Goal: Information Seeking & Learning: Learn about a topic

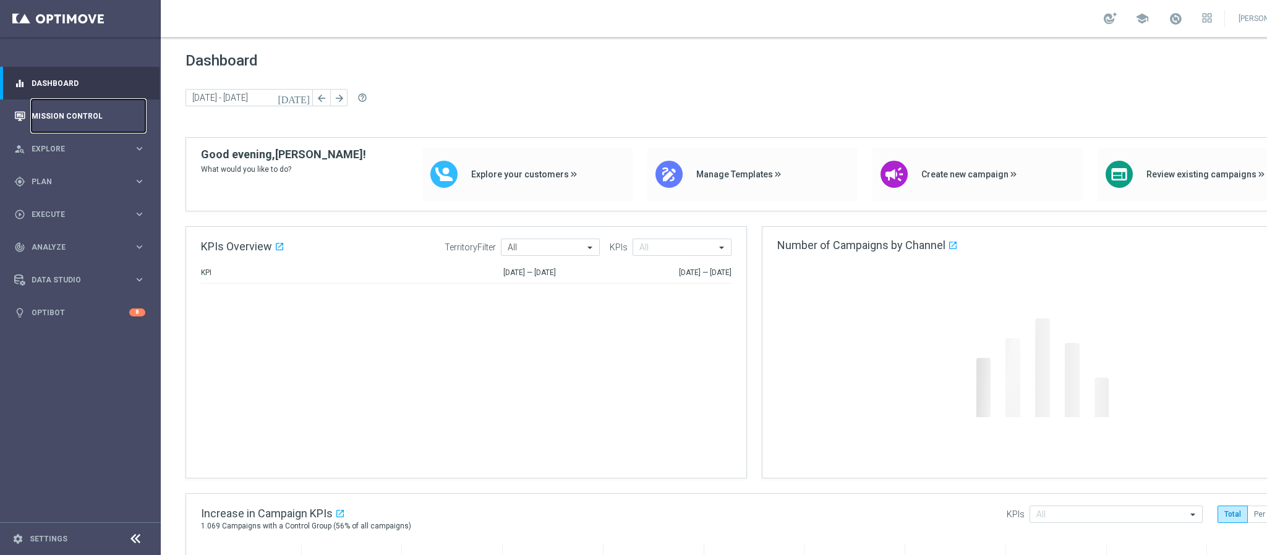
click at [93, 127] on link "Mission Control" at bounding box center [89, 116] width 114 height 33
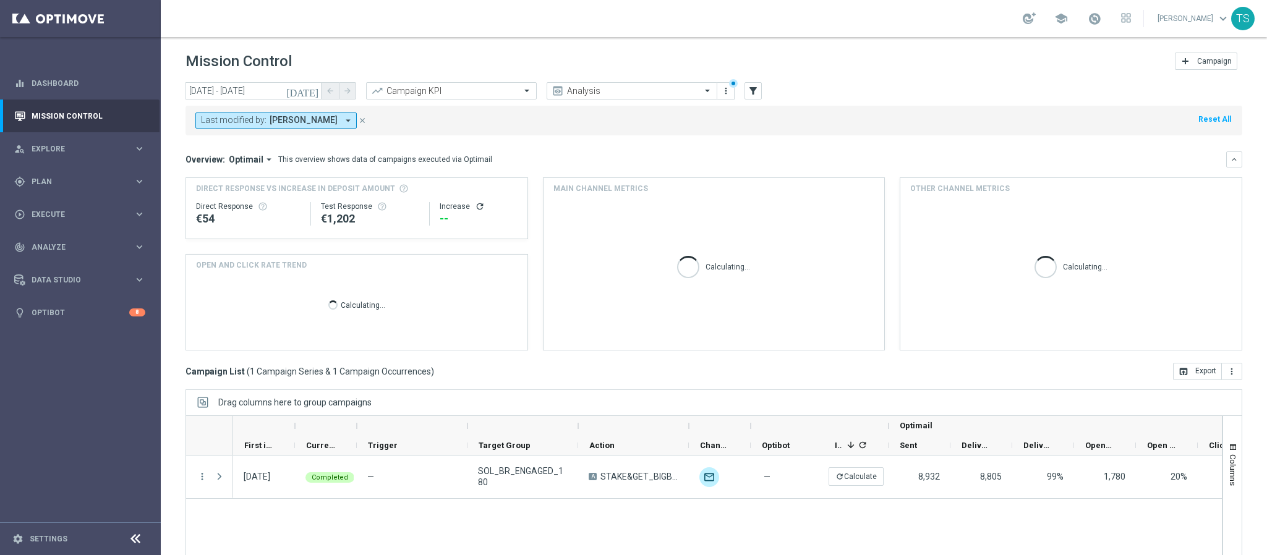
click at [314, 88] on icon "[DATE]" at bounding box center [302, 90] width 33 height 11
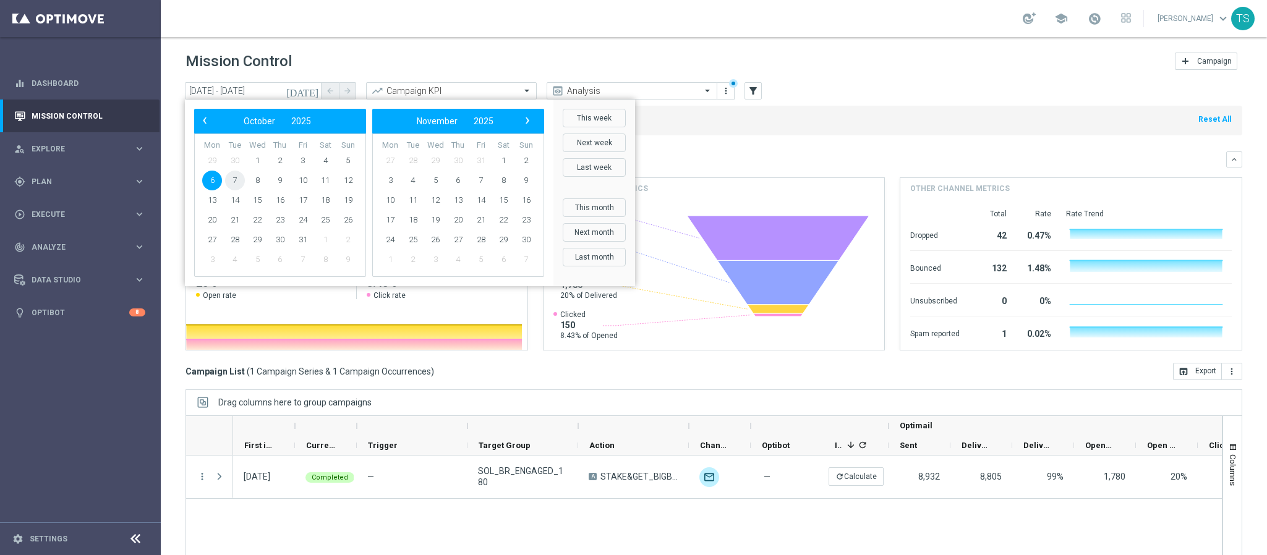
click at [234, 176] on span "7" at bounding box center [235, 181] width 20 height 20
type input "[DATE] - [DATE]"
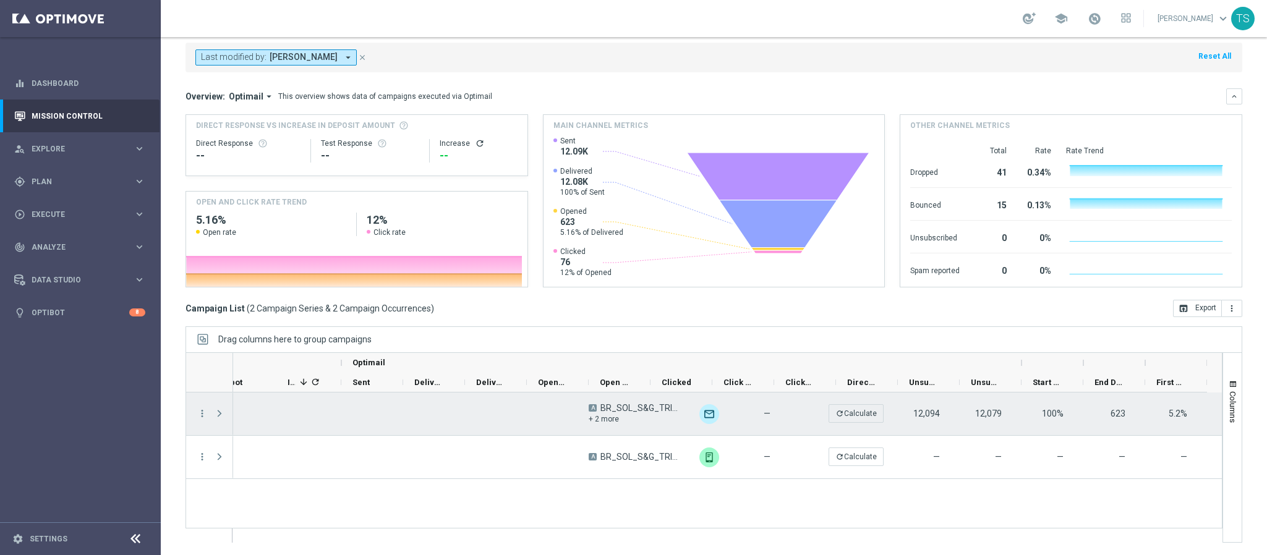
scroll to position [0, 545]
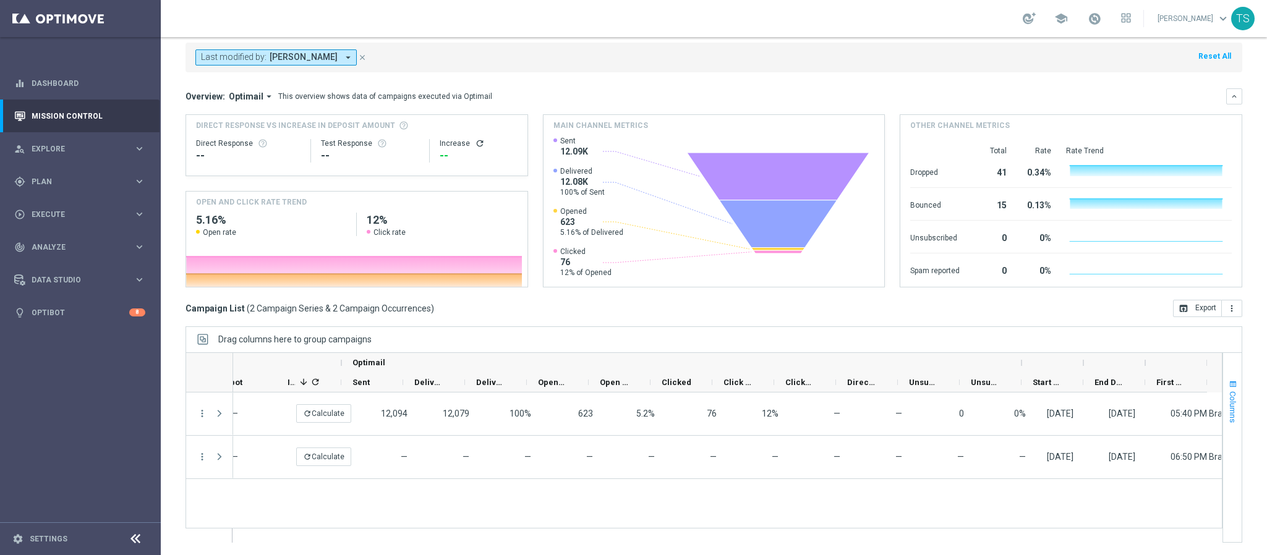
click at [1228, 386] on span "button" at bounding box center [1233, 385] width 10 height 10
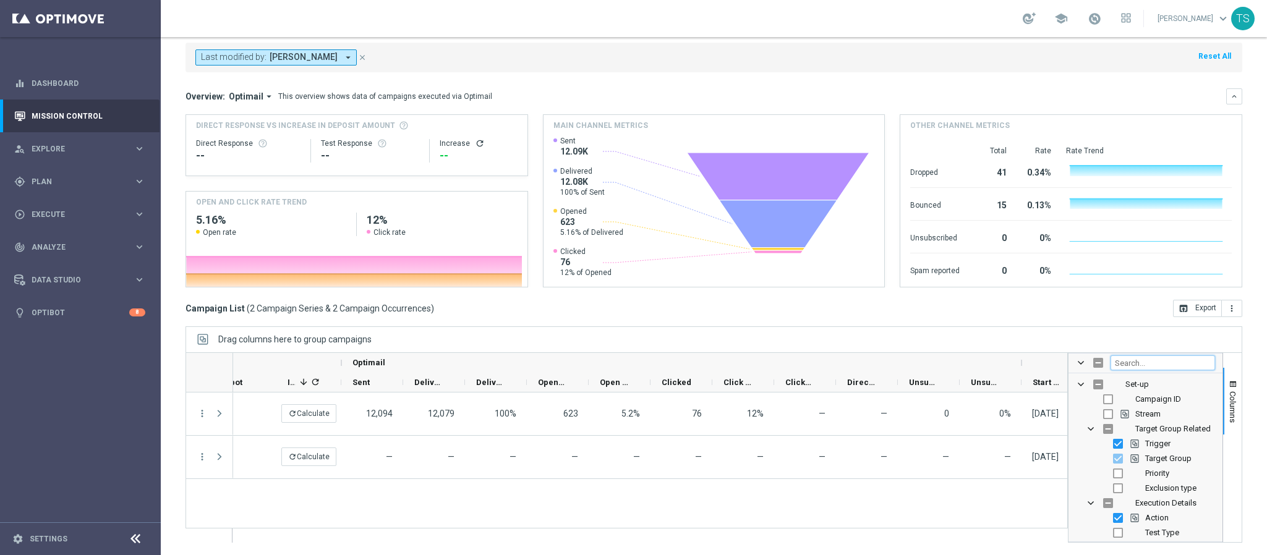
click at [1141, 364] on input "Filter Columns Input" at bounding box center [1162, 362] width 104 height 15
type input "embe"
click at [1113, 415] on input "Press SPACE to toggle visibility (hidden)" at bounding box center [1118, 414] width 10 height 10
checkbox input "true"
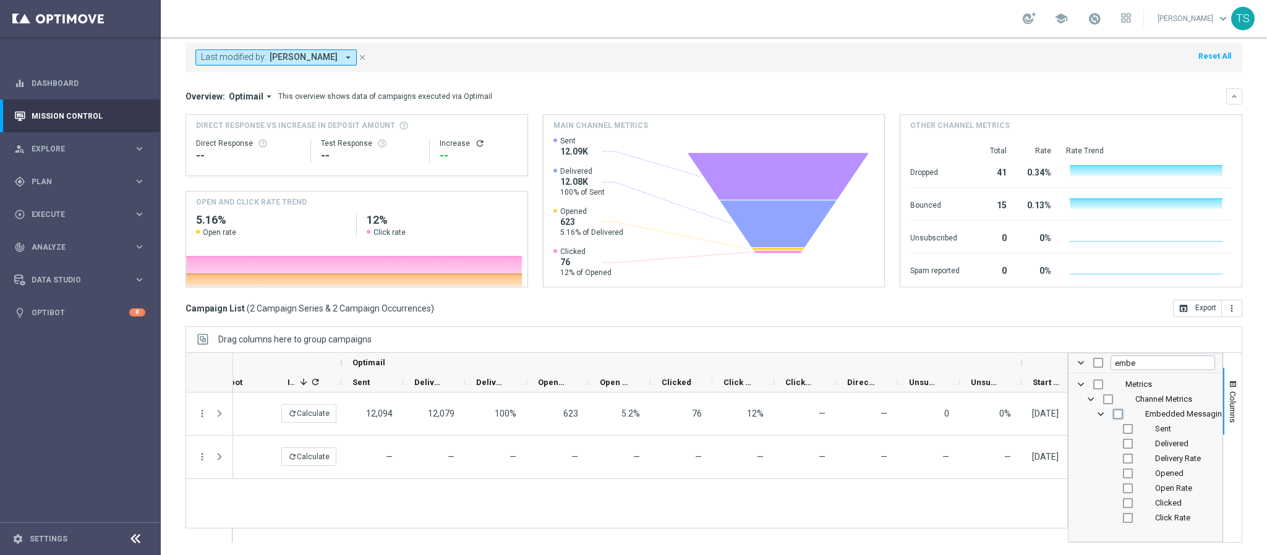
checkbox input "true"
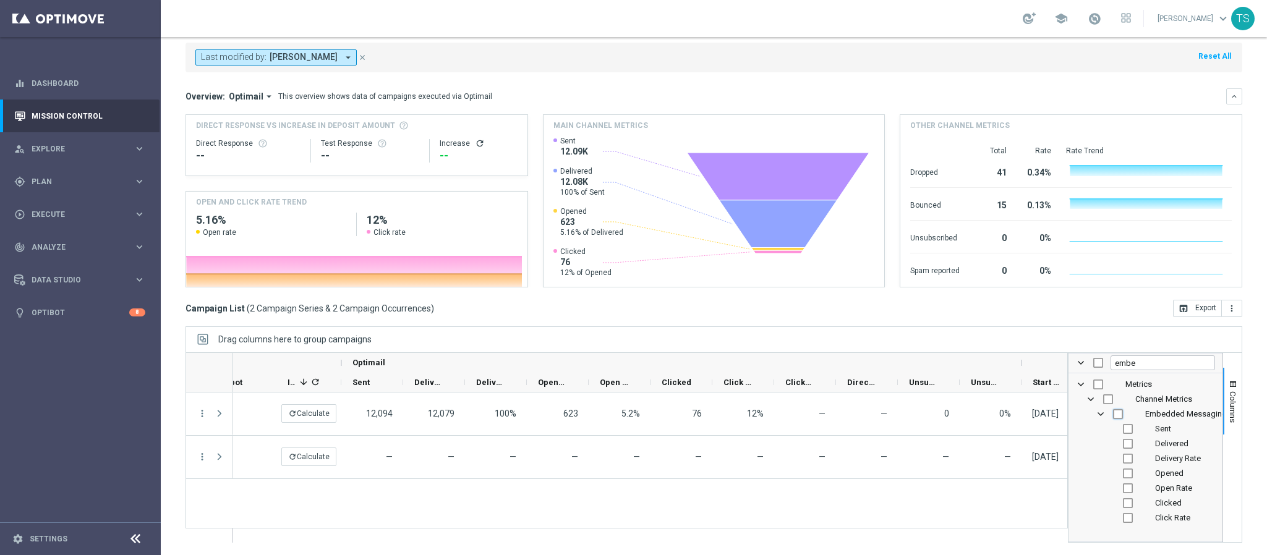
checkbox input "true"
click at [965, 331] on div "Drag columns here to group campaigns" at bounding box center [713, 339] width 1057 height 26
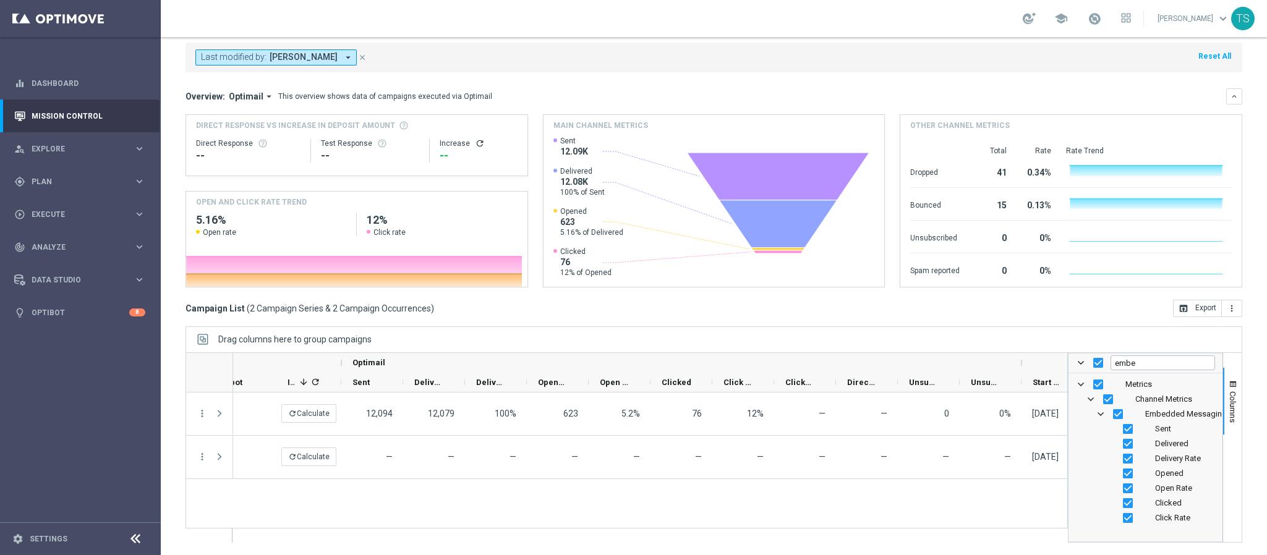
click at [777, 507] on div "A BR_SOL_S&G_TRICKANDTREATS_EMA + 2 more unfold_more — refresh Calculate 12,094…" at bounding box center [650, 468] width 834 height 150
click at [1223, 372] on button "Columns" at bounding box center [1232, 401] width 19 height 67
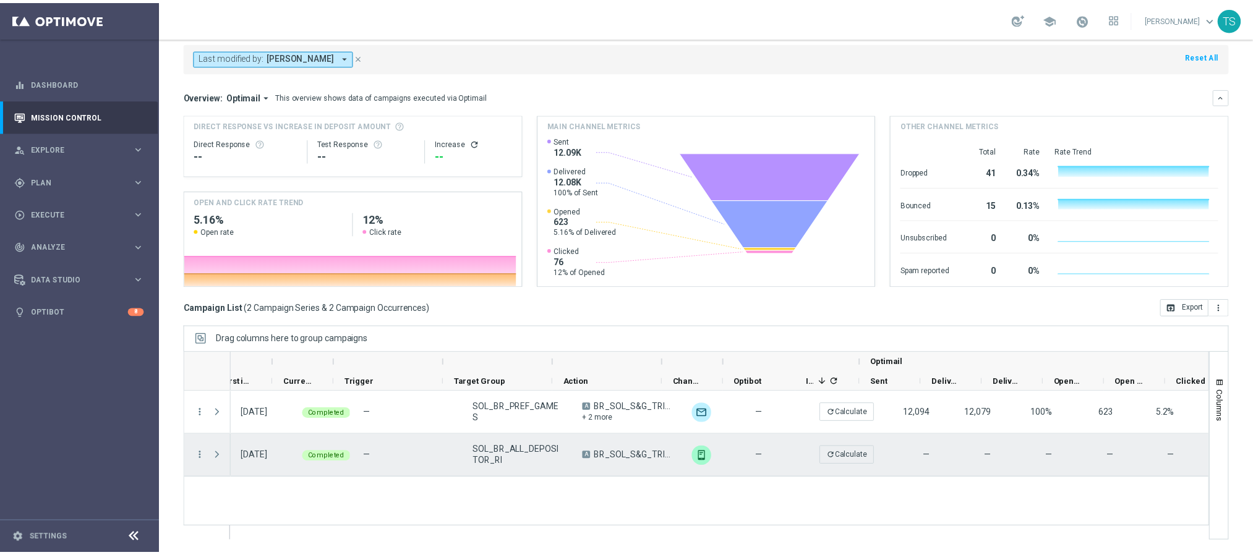
scroll to position [0, 0]
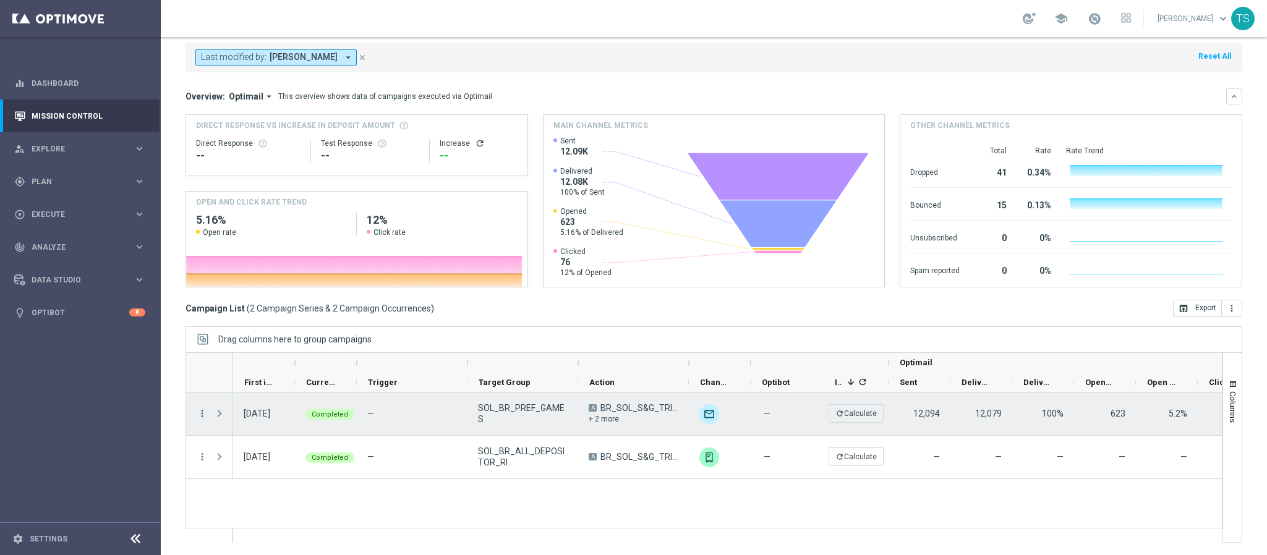
click at [206, 412] on icon "more_vert" at bounding box center [202, 413] width 11 height 11
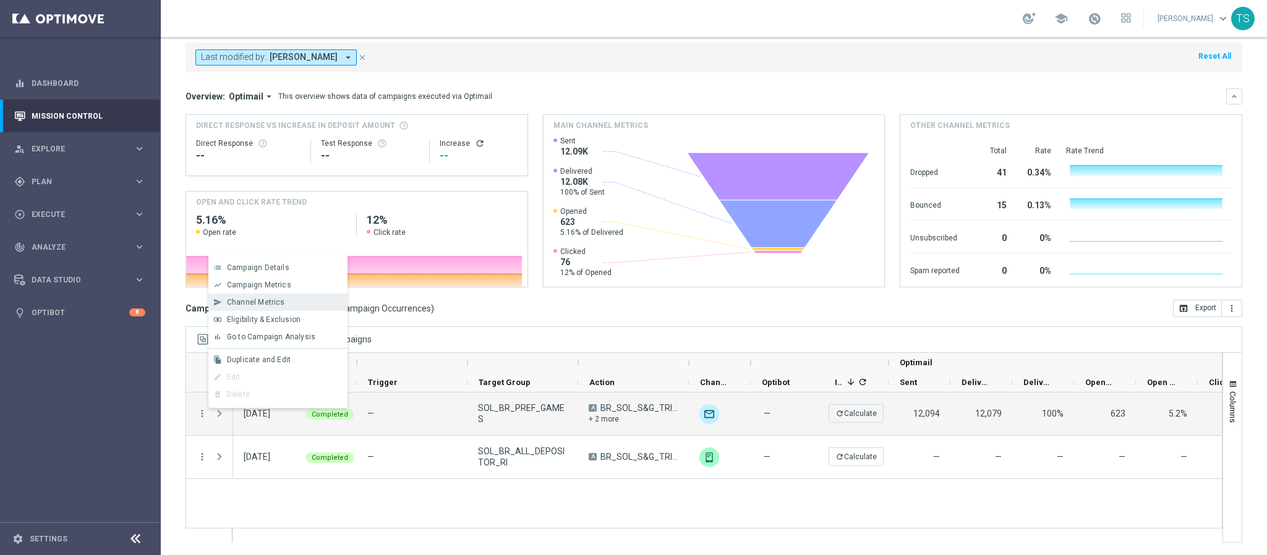
click at [289, 299] on div "Channel Metrics" at bounding box center [284, 302] width 115 height 9
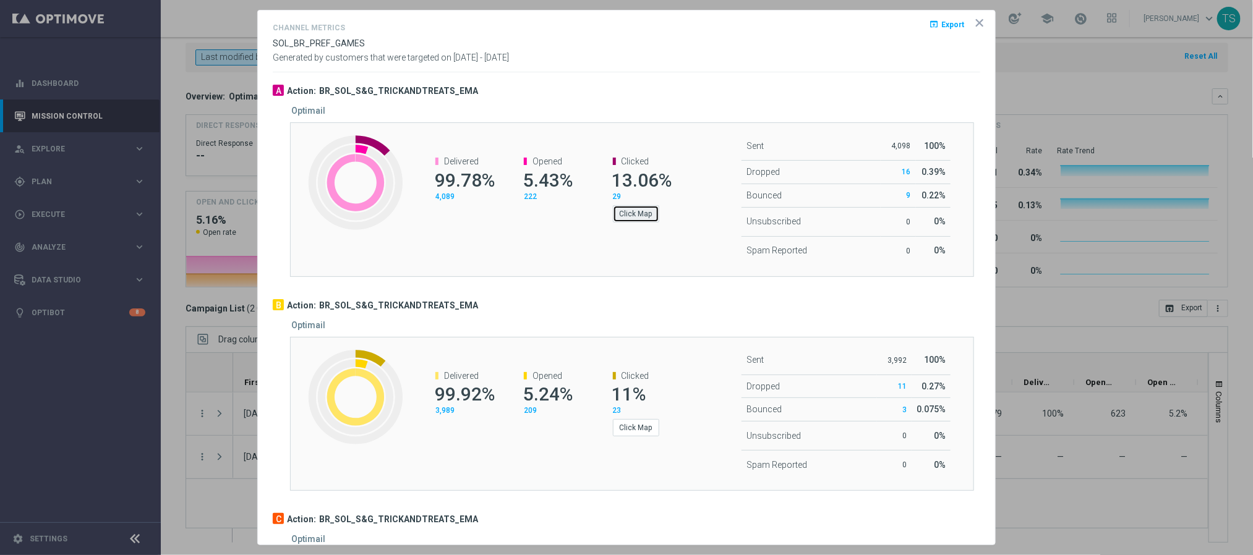
click at [648, 217] on button "Click Map" at bounding box center [636, 213] width 46 height 17
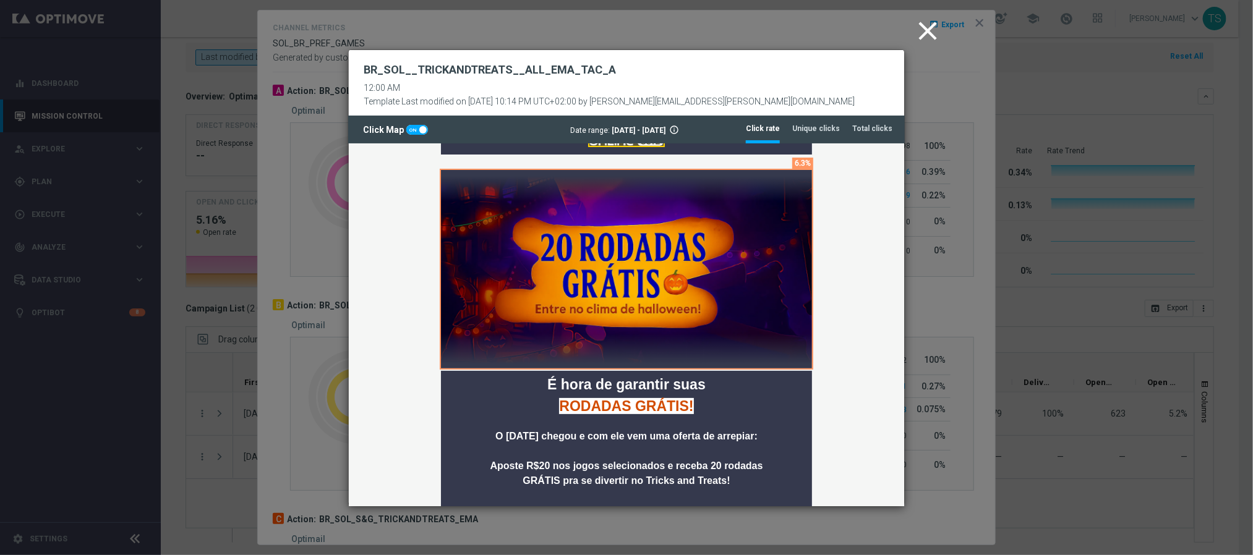
scroll to position [58, 0]
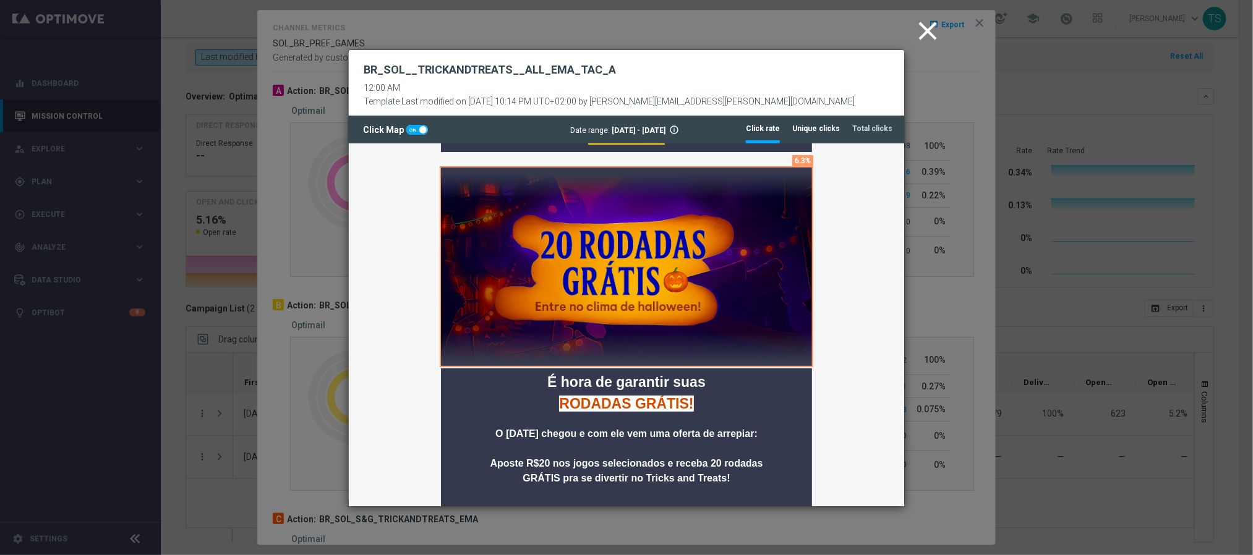
click at [825, 117] on li "Unique clicks" at bounding box center [816, 129] width 48 height 26
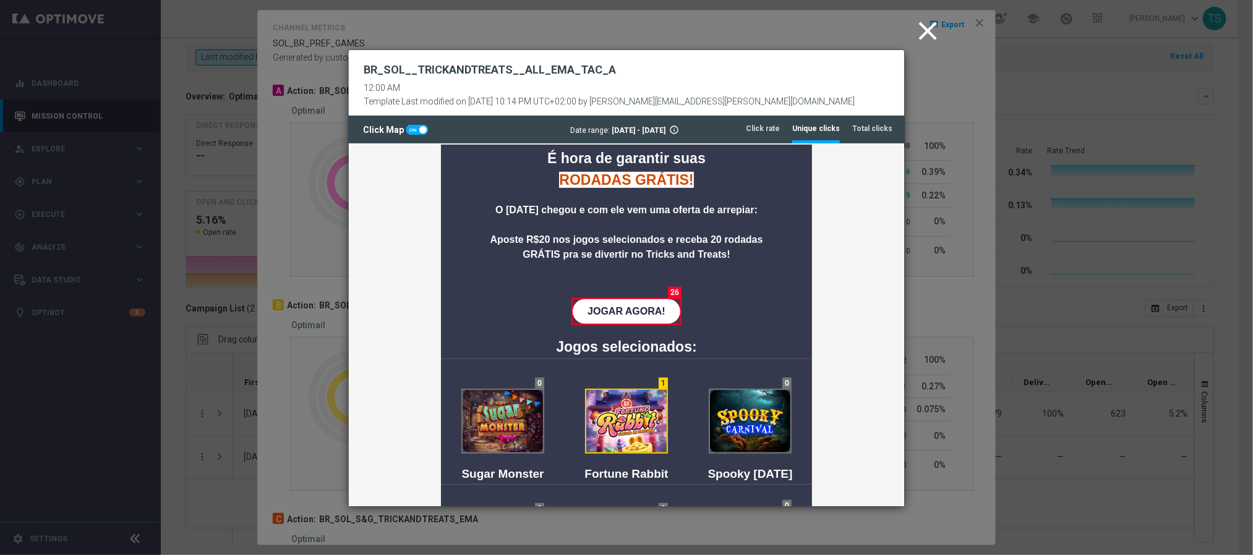
scroll to position [266, 0]
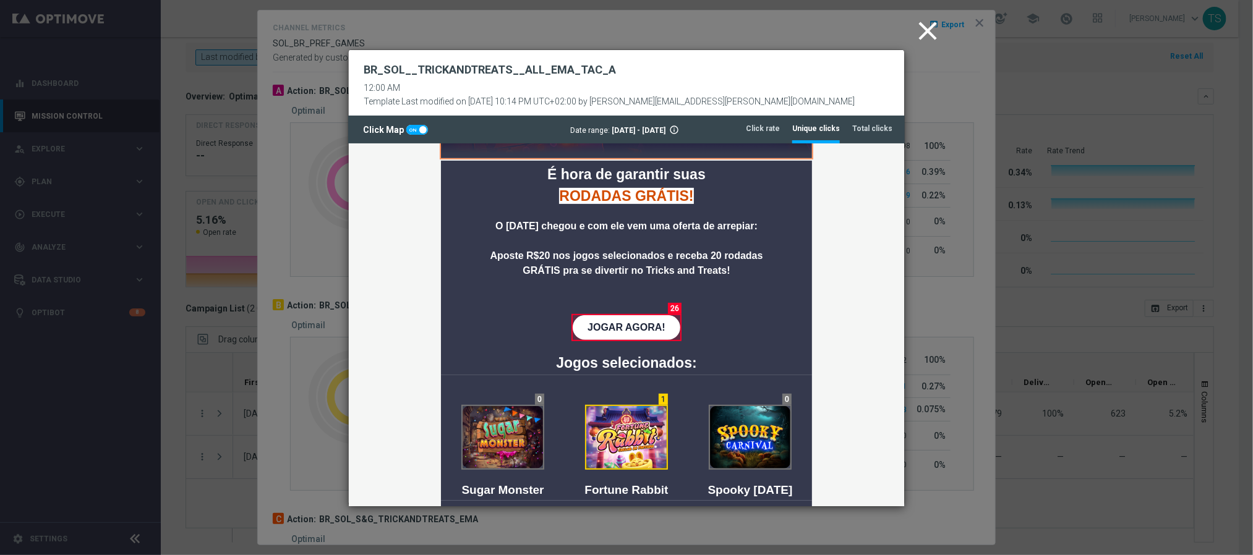
click at [938, 36] on icon "close" at bounding box center [927, 30] width 31 height 31
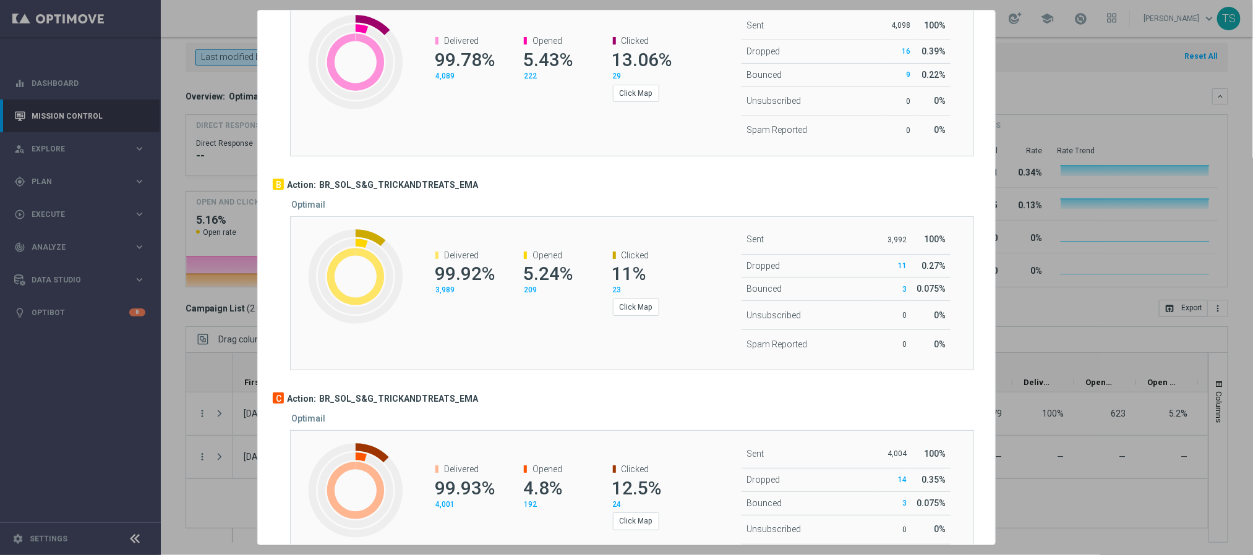
scroll to position [179, 0]
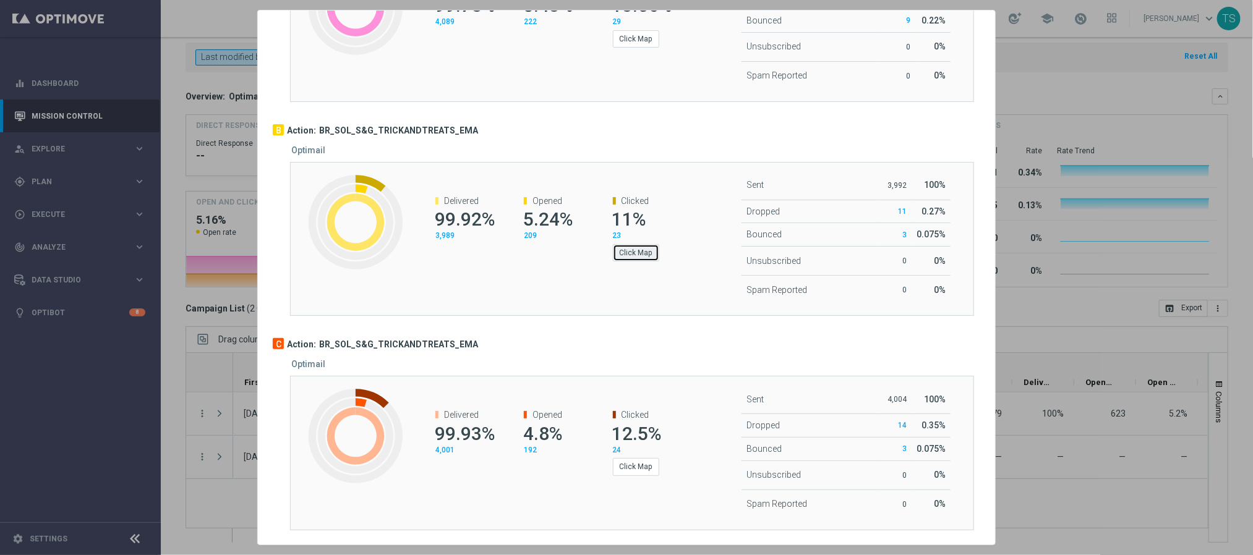
click at [632, 252] on button "Click Map" at bounding box center [636, 252] width 46 height 17
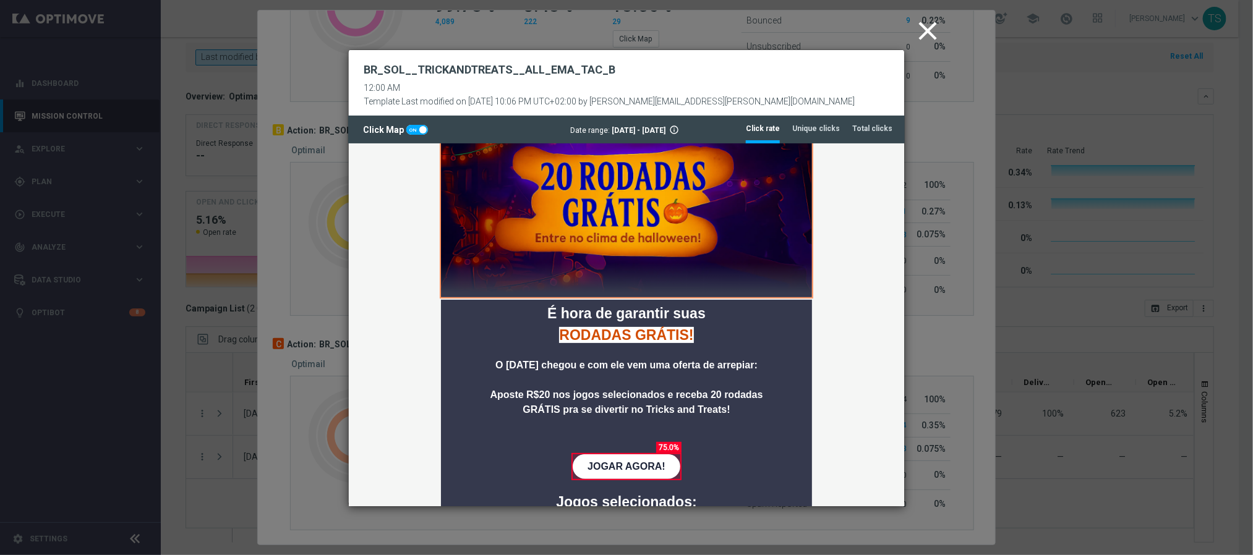
scroll to position [188, 0]
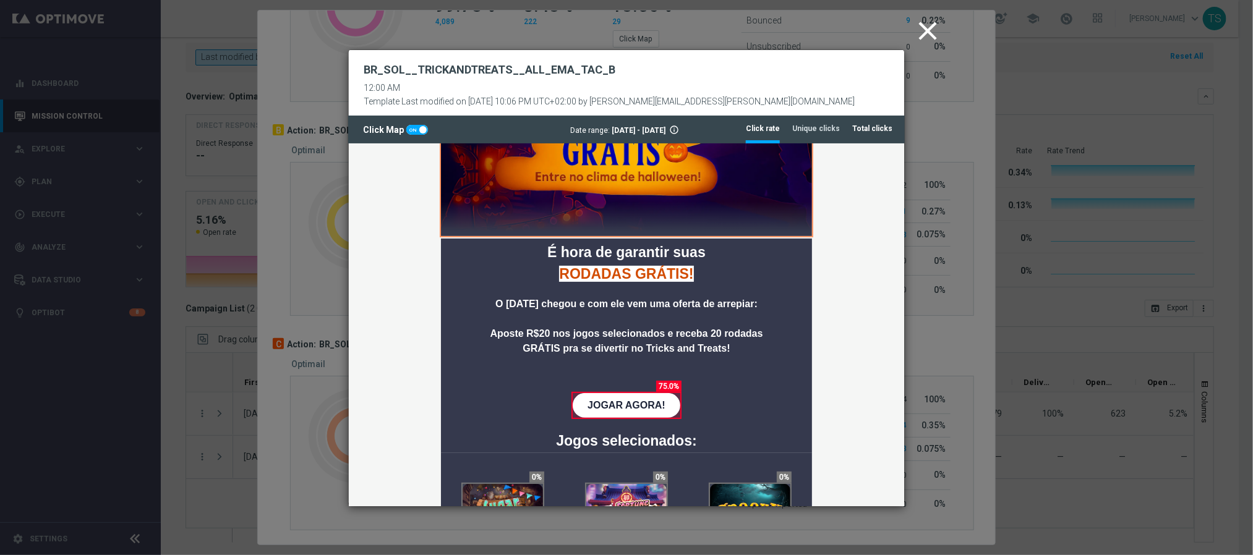
click at [862, 122] on li "Total clicks" at bounding box center [872, 129] width 40 height 26
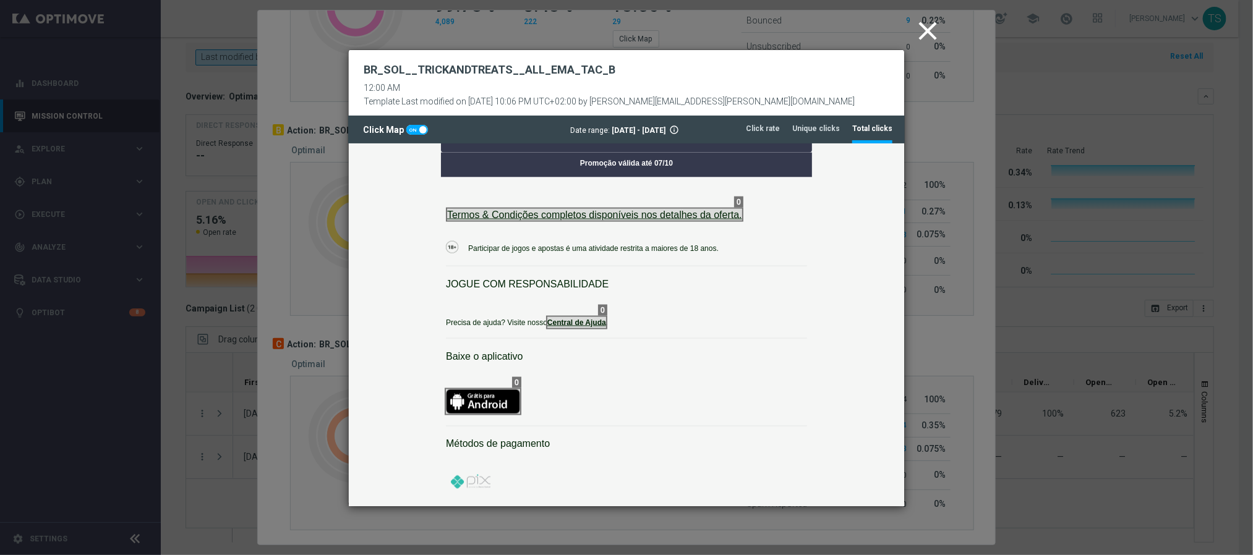
scroll to position [915, 0]
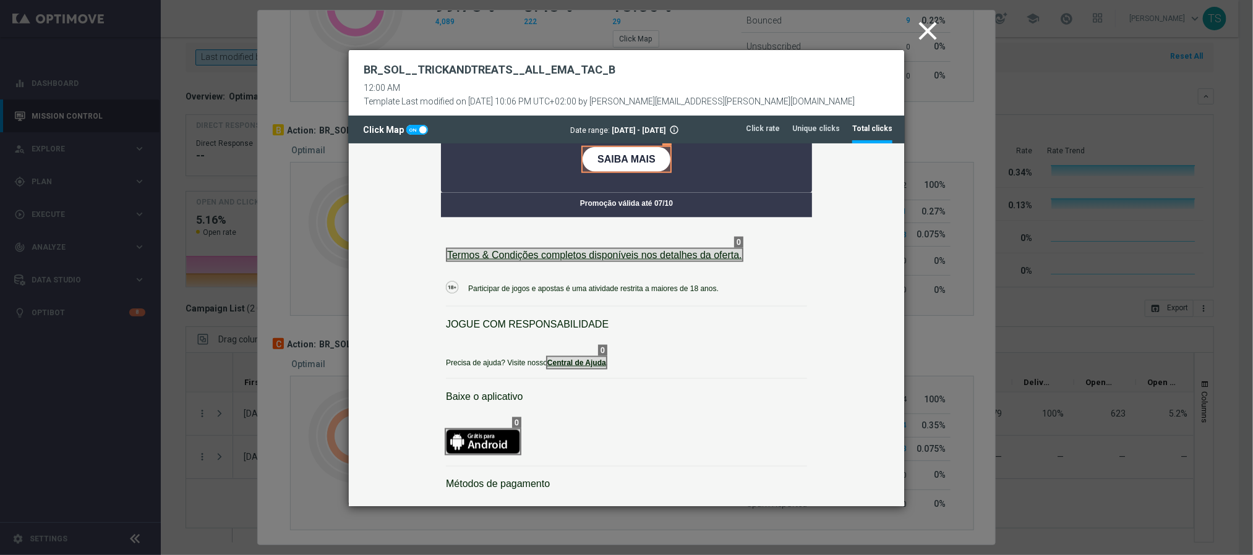
click at [922, 39] on icon "close" at bounding box center [927, 30] width 31 height 31
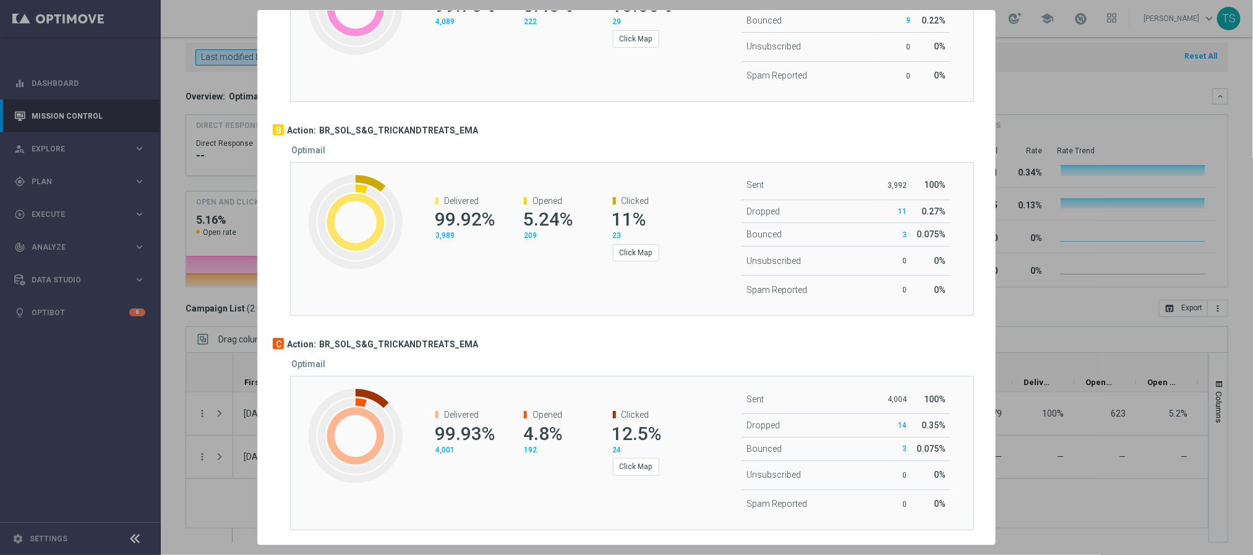
click at [1085, 75] on div at bounding box center [626, 277] width 1253 height 555
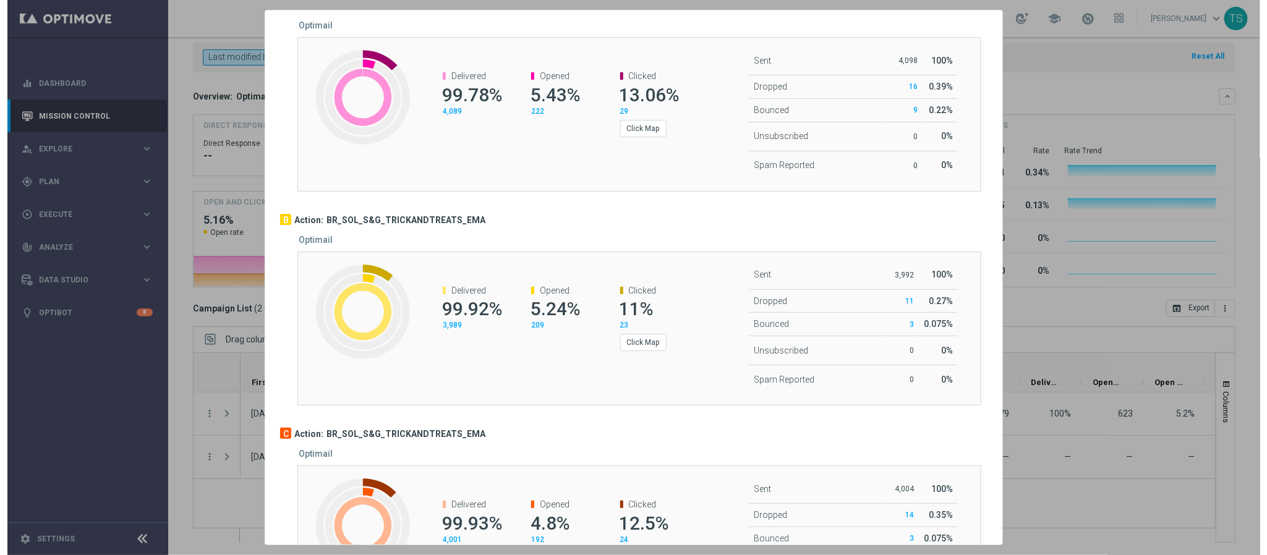
scroll to position [0, 0]
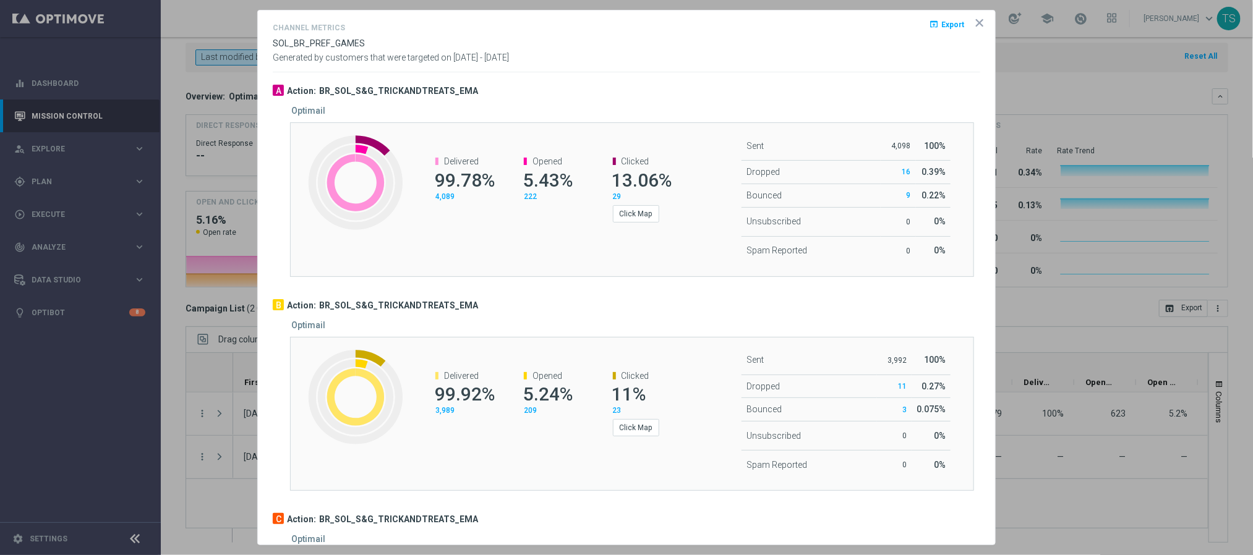
click at [973, 28] on icon "icon" at bounding box center [979, 23] width 12 height 12
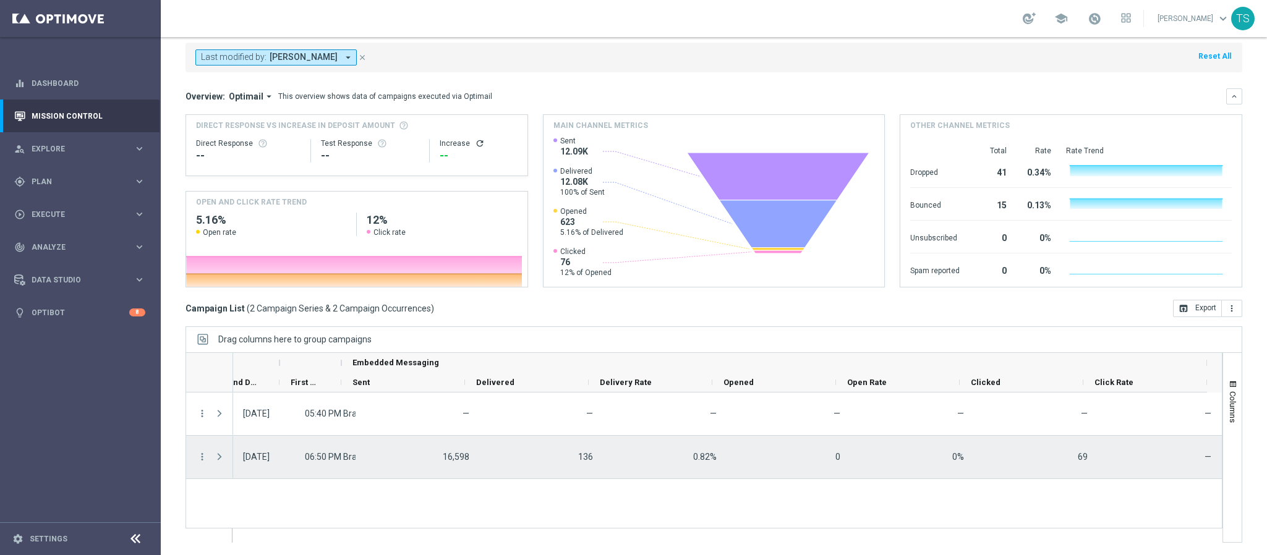
scroll to position [0, 1412]
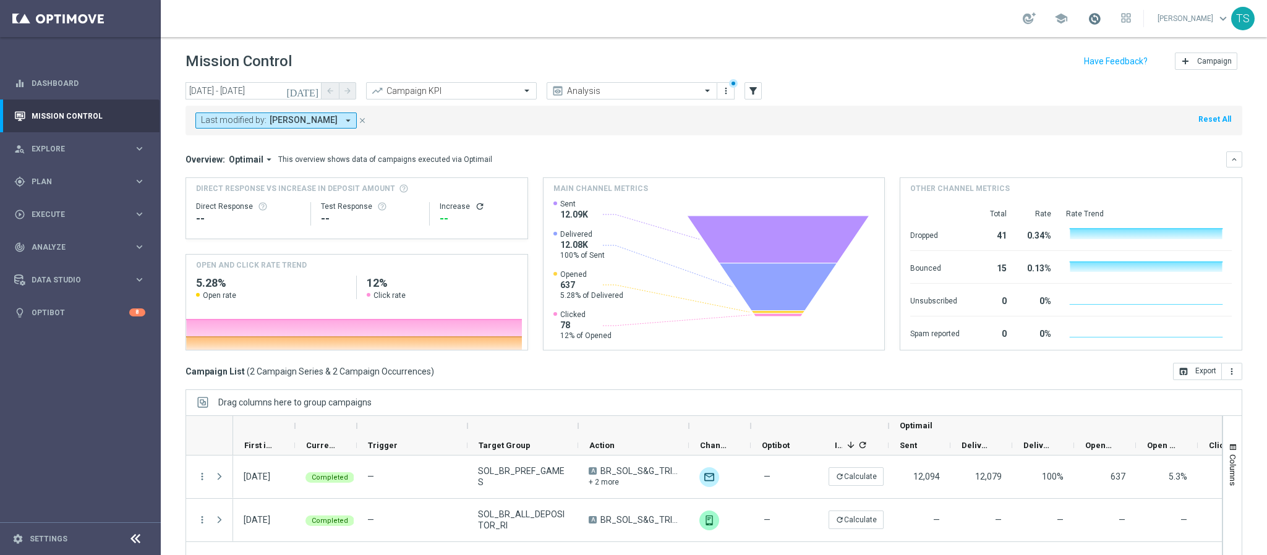
click at [1101, 20] on span at bounding box center [1094, 19] width 14 height 14
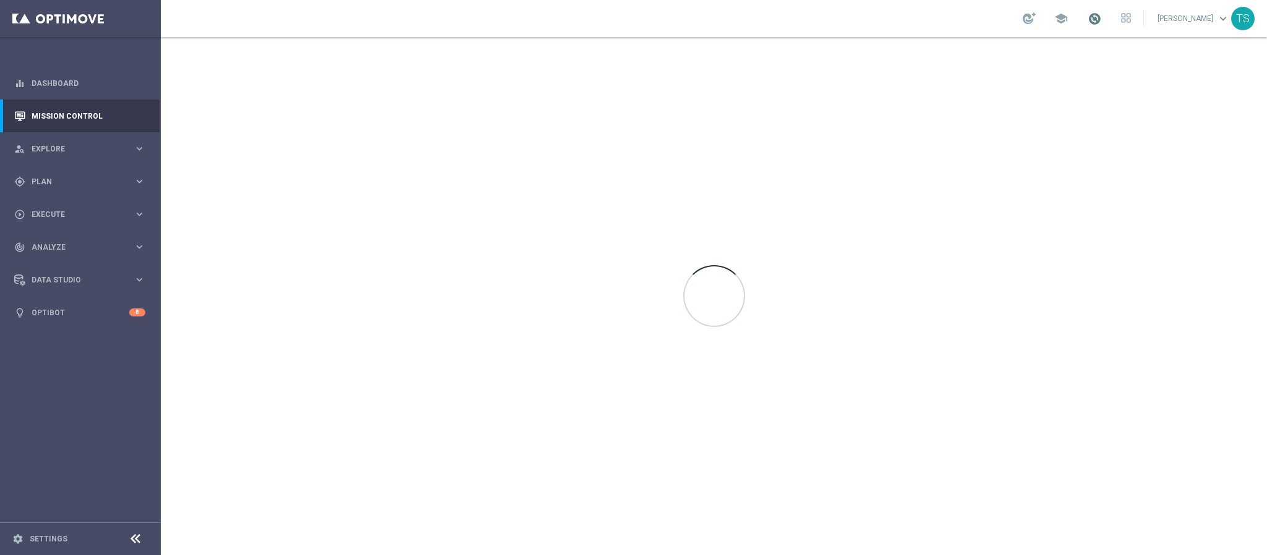
click at [1100, 15] on span at bounding box center [1094, 19] width 14 height 14
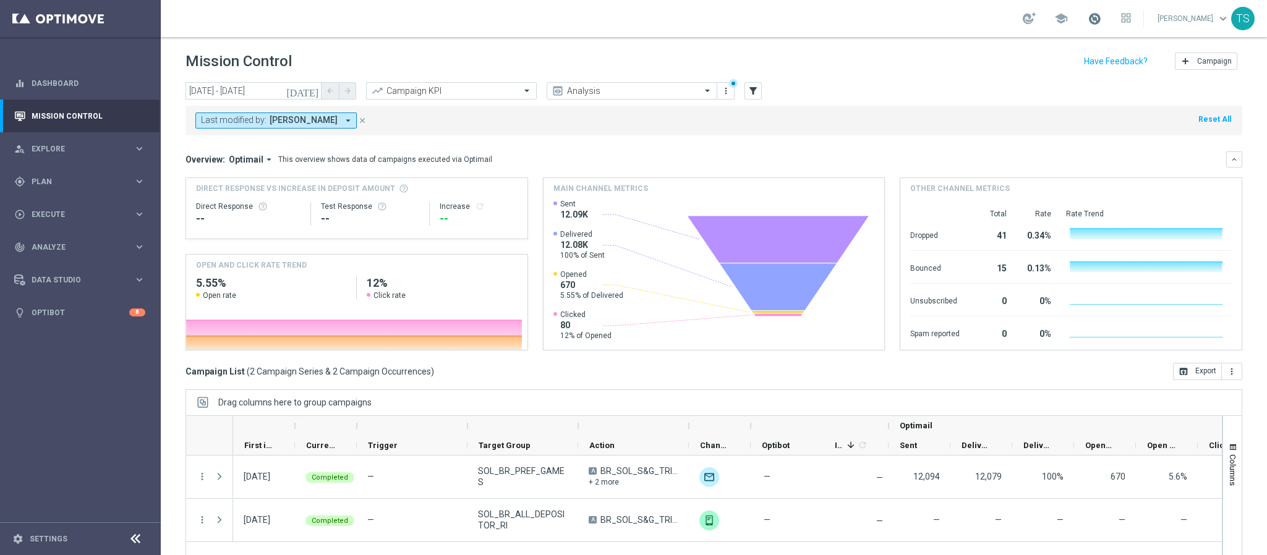
click at [1101, 17] on span at bounding box center [1094, 19] width 14 height 14
click at [1100, 13] on span at bounding box center [1094, 19] width 14 height 14
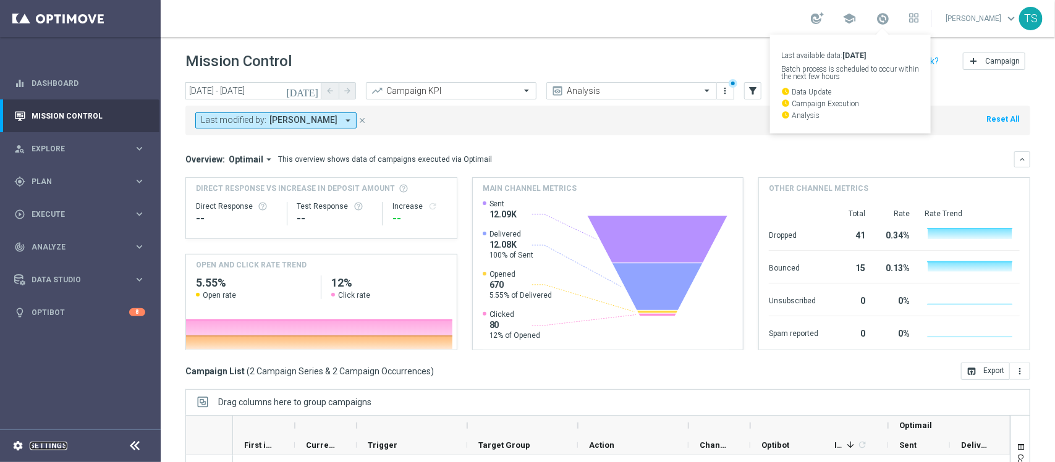
click at [60, 443] on link "Settings" at bounding box center [49, 446] width 38 height 7
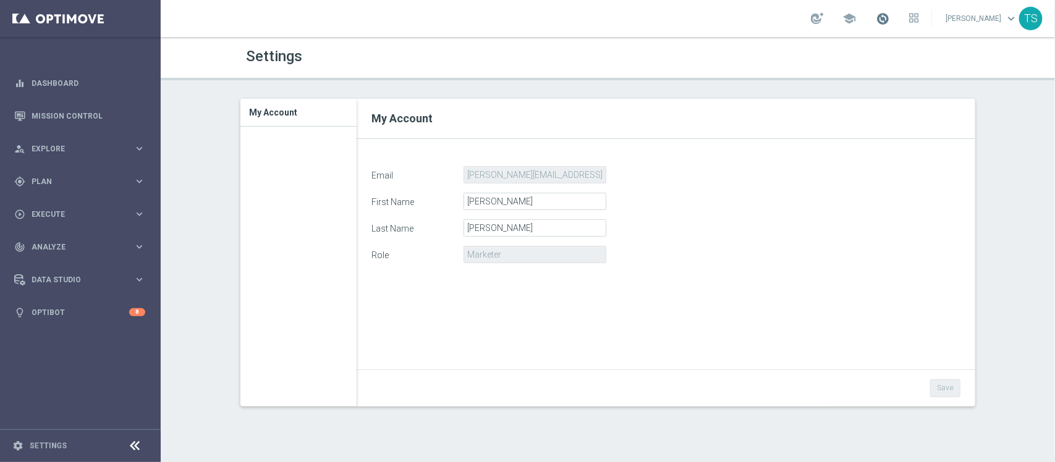
click at [890, 17] on span at bounding box center [883, 19] width 14 height 14
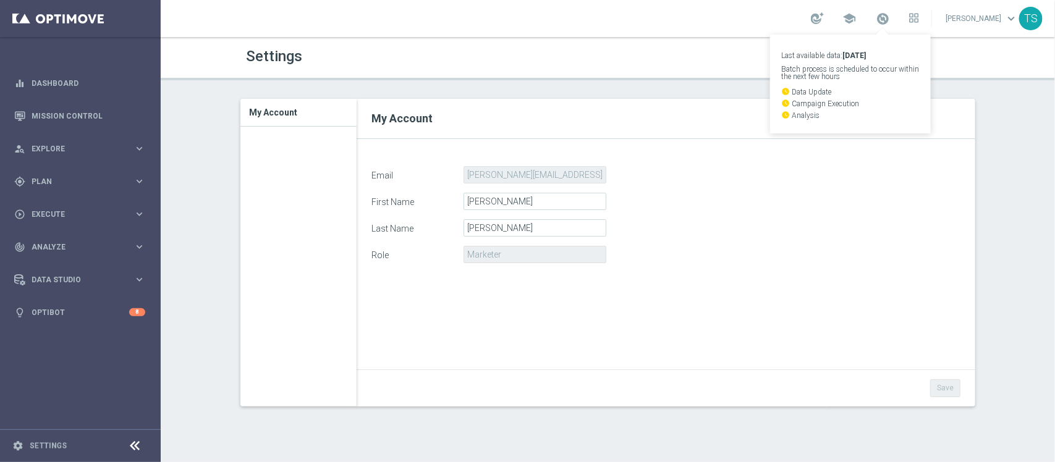
click at [628, 91] on div "Settings My Account keyboard_arrow_right My Account Email thomas.silva@sorteonl…" at bounding box center [608, 249] width 895 height 425
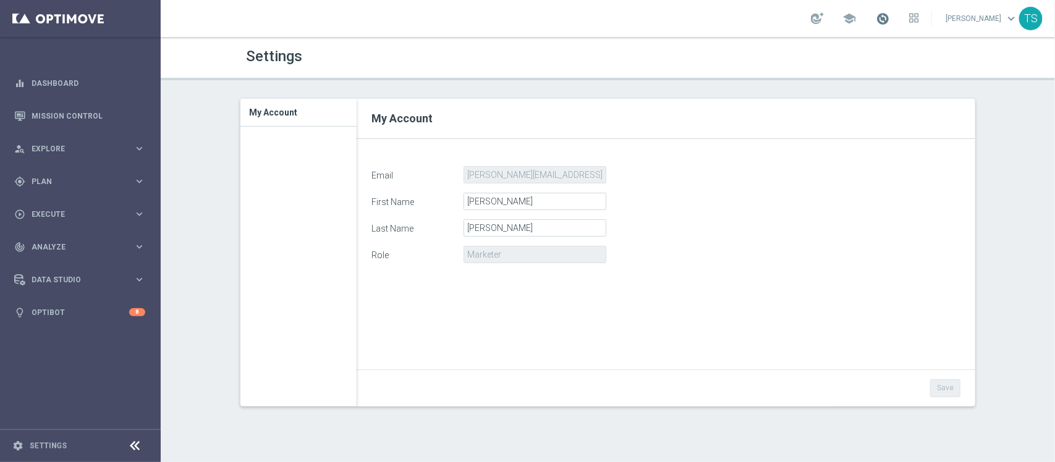
click at [890, 14] on span at bounding box center [883, 19] width 14 height 14
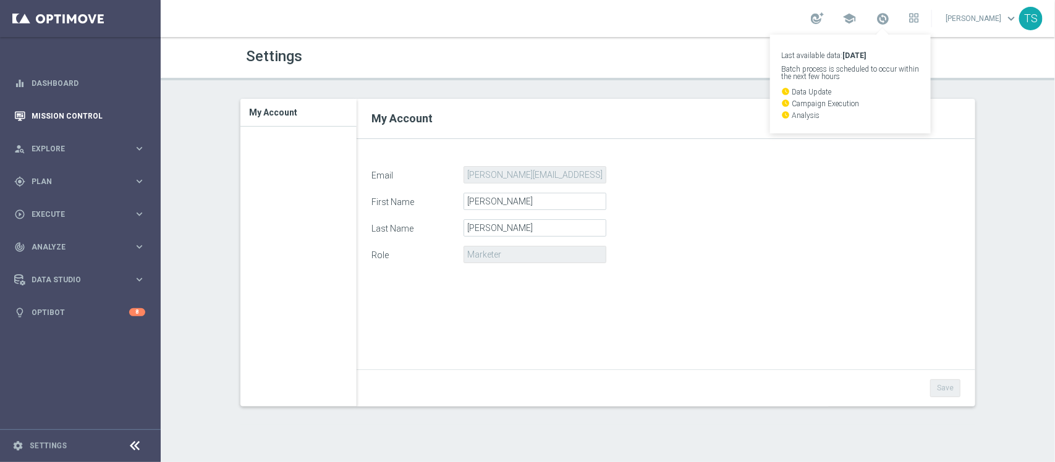
click at [16, 117] on icon "button" at bounding box center [19, 116] width 11 height 11
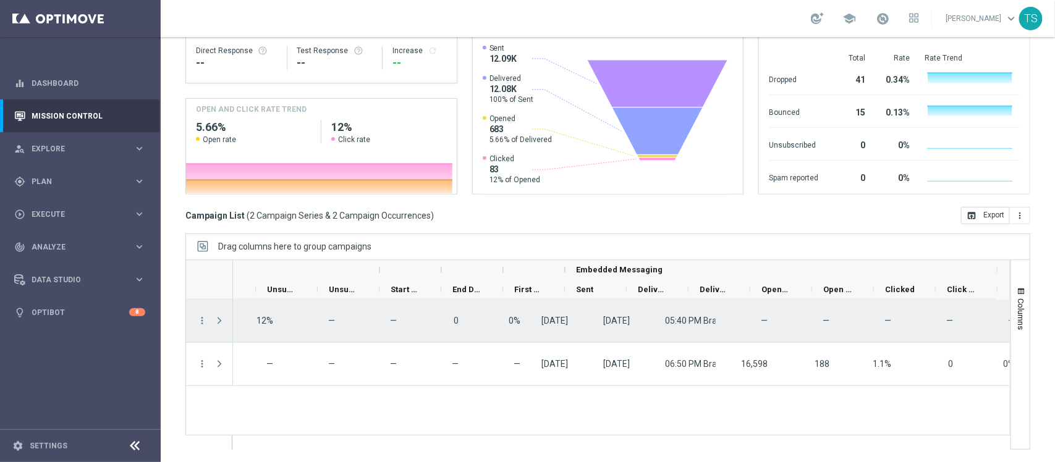
scroll to position [0, 1187]
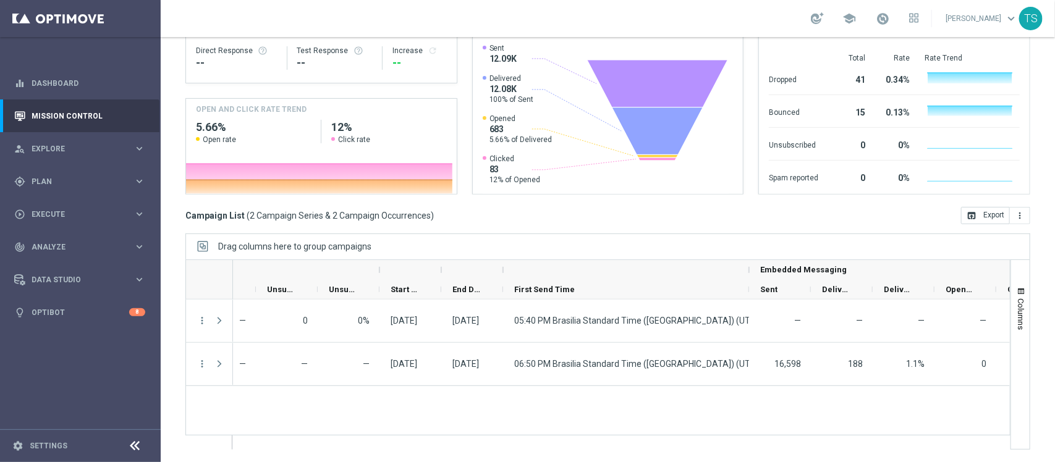
drag, startPoint x: 564, startPoint y: 269, endPoint x: 747, endPoint y: 260, distance: 182.6
click at [747, 260] on div "Optimail Sent" at bounding box center [597, 280] width 825 height 40
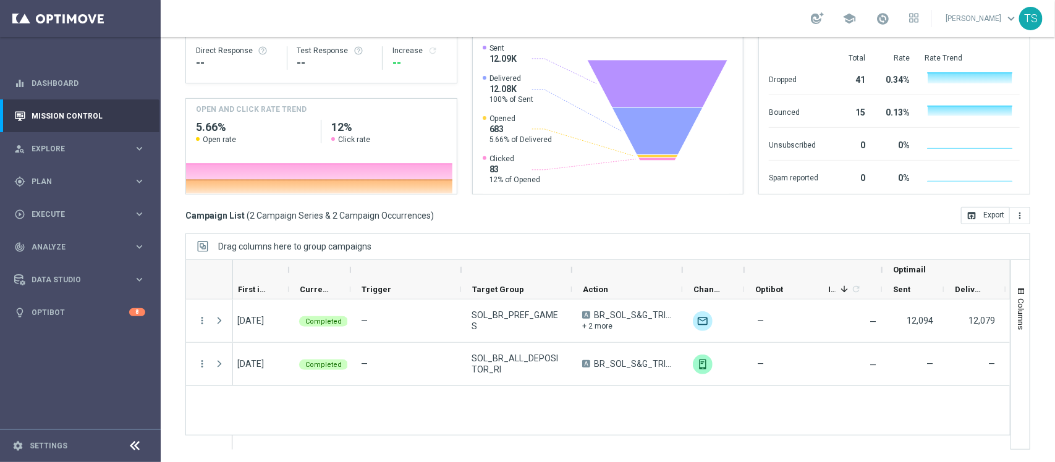
scroll to position [0, 0]
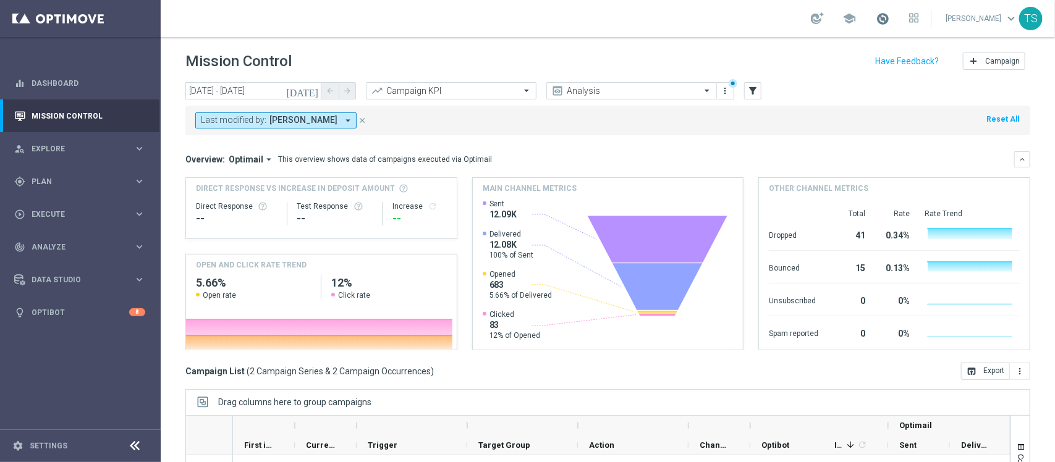
click at [890, 17] on span at bounding box center [883, 19] width 14 height 14
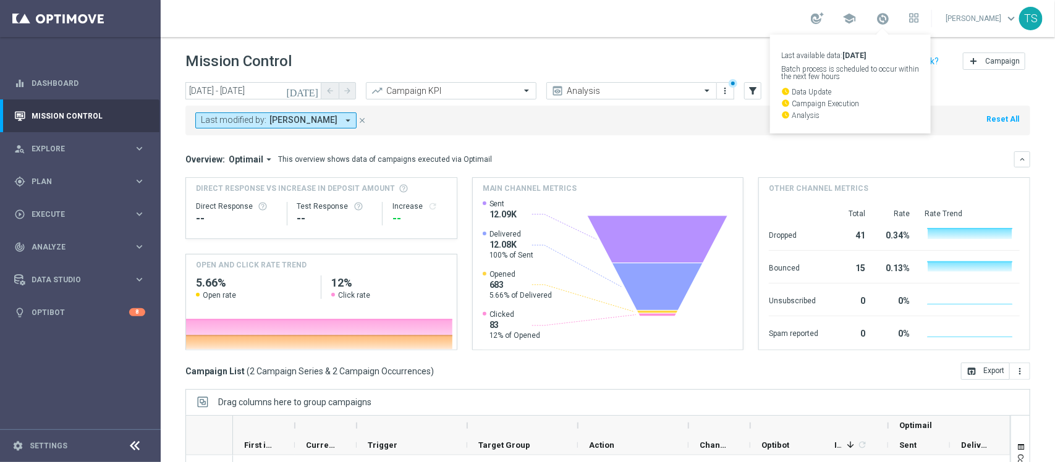
click at [592, 63] on div "Mission Control add Campaign" at bounding box center [607, 61] width 845 height 24
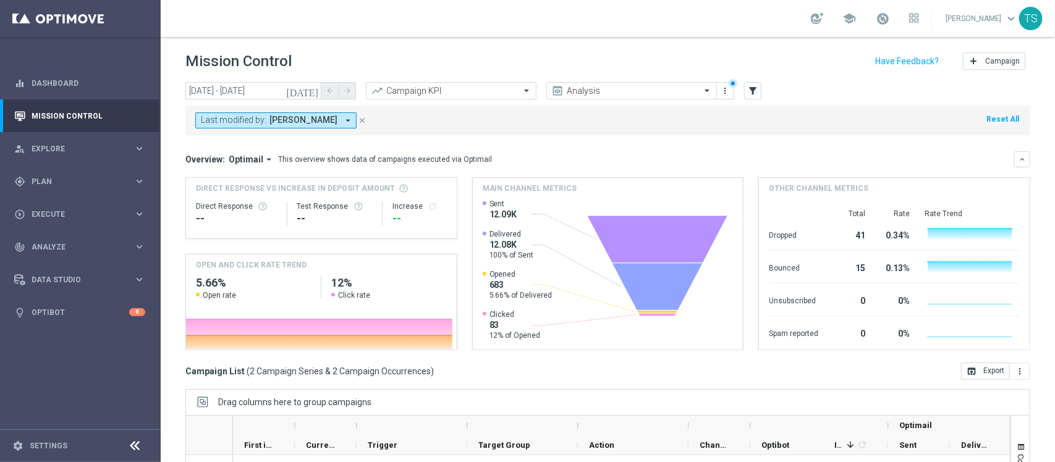
click at [316, 91] on icon "[DATE]" at bounding box center [302, 90] width 33 height 11
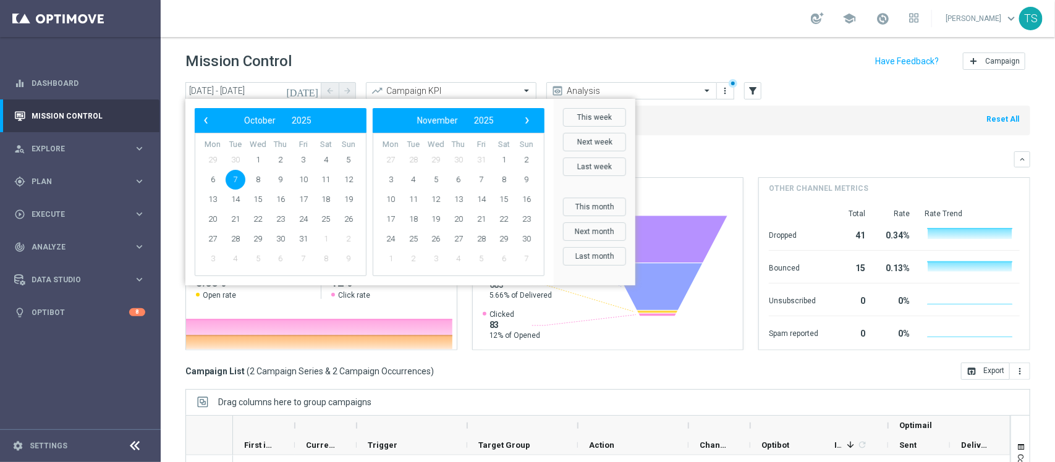
click at [236, 178] on span "7" at bounding box center [236, 180] width 20 height 20
click at [260, 179] on span "8" at bounding box center [258, 180] width 20 height 20
type input "[DATE] - [DATE]"
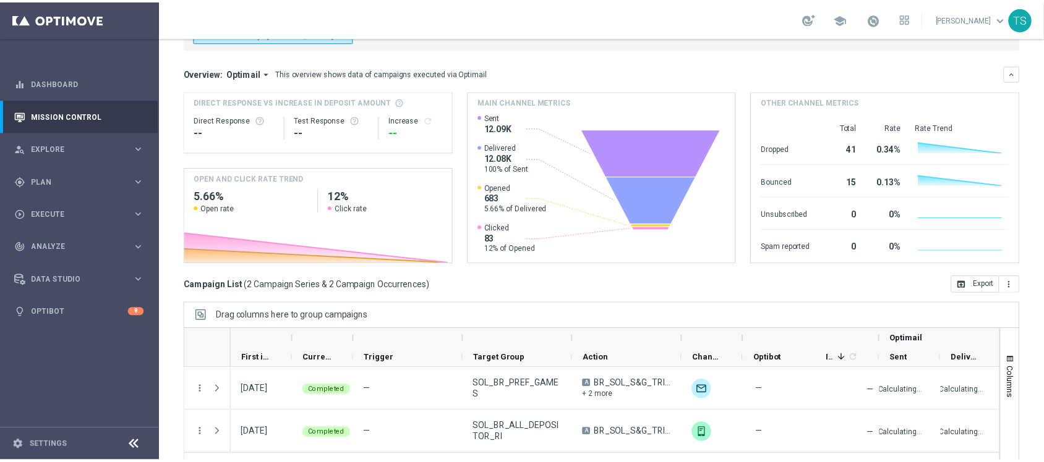
scroll to position [131, 0]
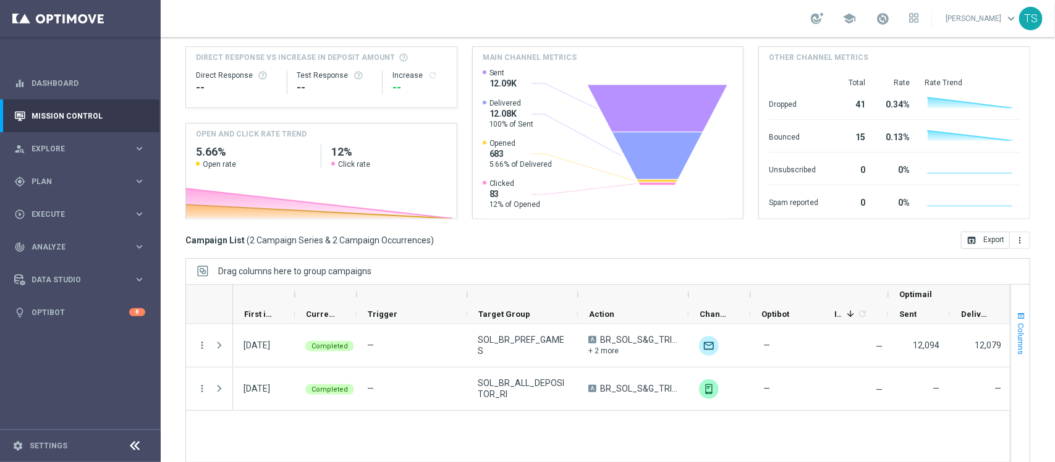
click at [1011, 305] on button "Columns" at bounding box center [1020, 333] width 19 height 67
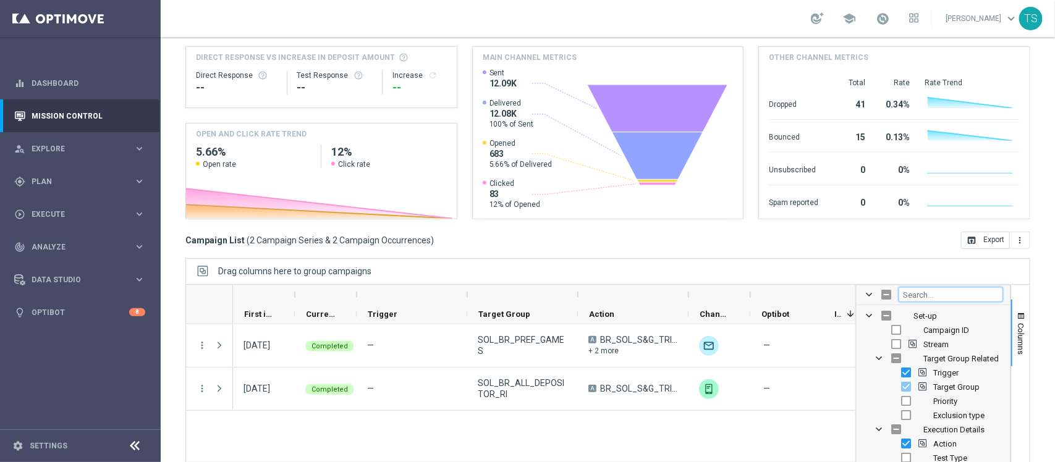
click at [925, 288] on input "Filter Columns Input" at bounding box center [951, 294] width 104 height 15
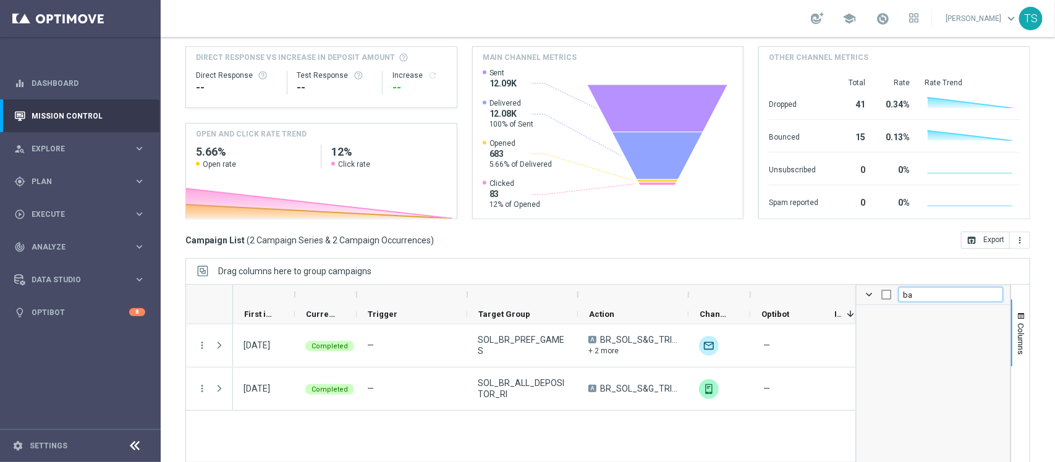
type input "b"
checkbox input "false"
type input "p"
checkbox input "false"
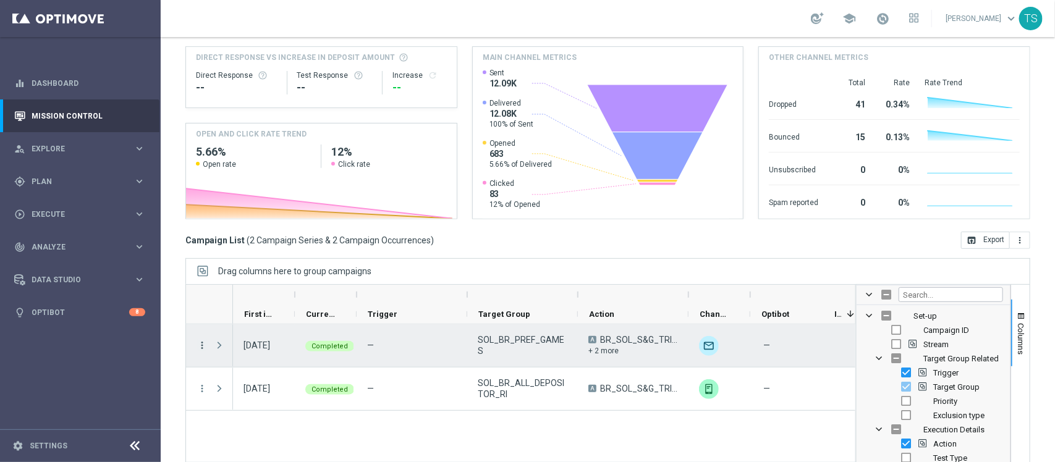
click at [199, 343] on icon "more_vert" at bounding box center [202, 345] width 11 height 11
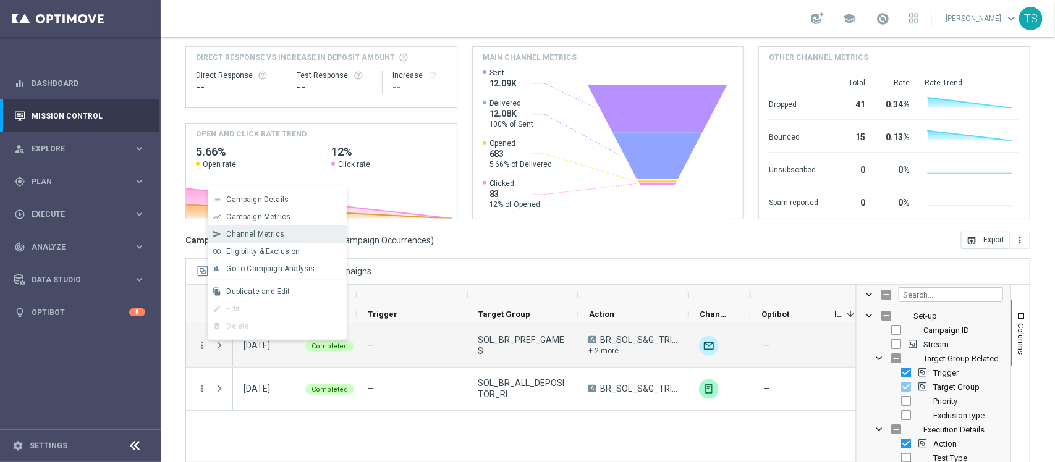
click at [297, 235] on div "Channel Metrics" at bounding box center [283, 234] width 115 height 9
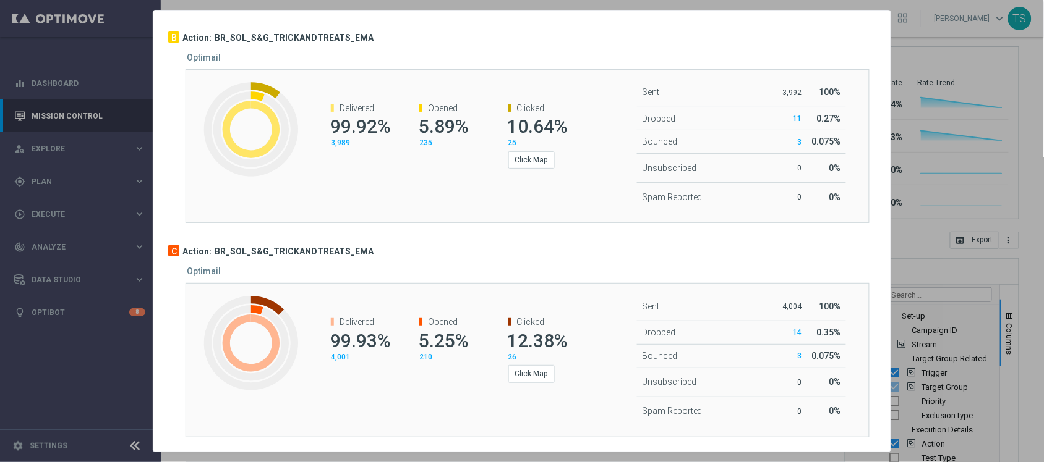
scroll to position [0, 0]
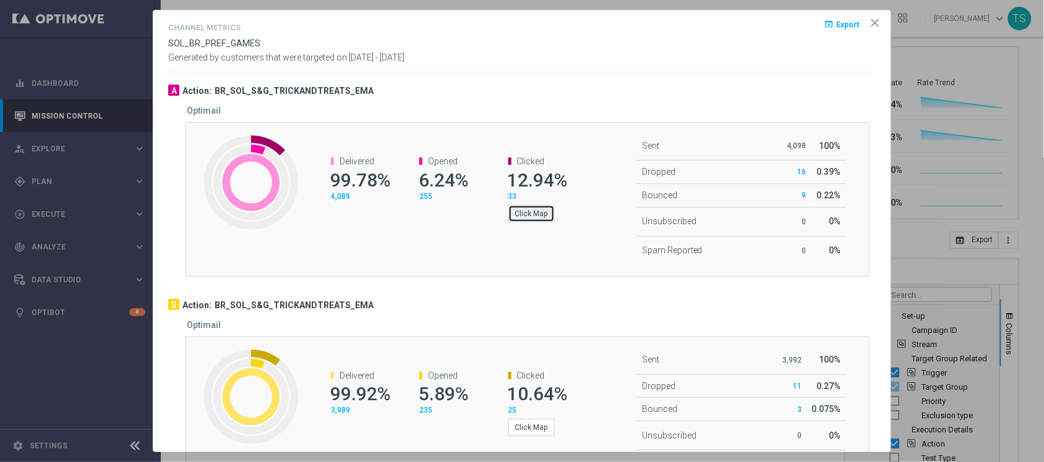
click at [530, 221] on button "Click Map" at bounding box center [531, 213] width 46 height 17
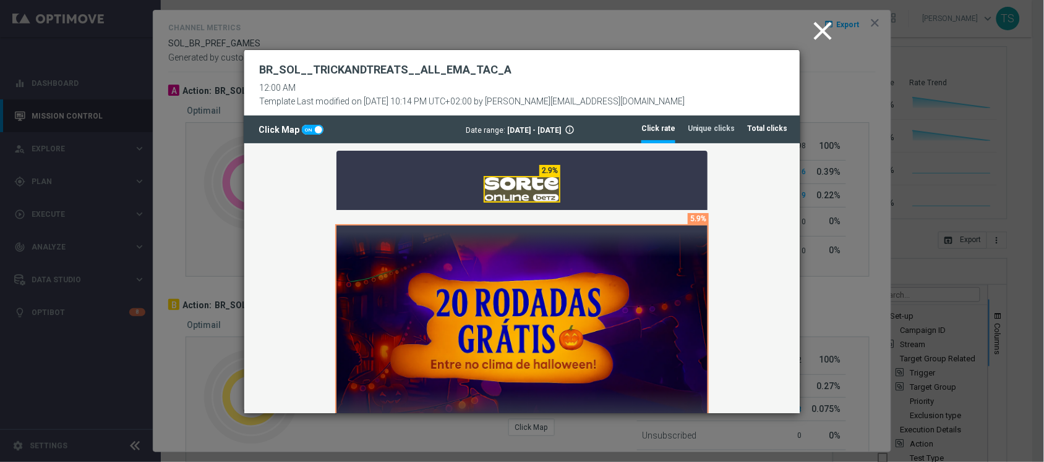
click at [767, 135] on li "Total clicks" at bounding box center [767, 129] width 40 height 26
click at [717, 130] on tab-header "Unique clicks" at bounding box center [711, 129] width 48 height 11
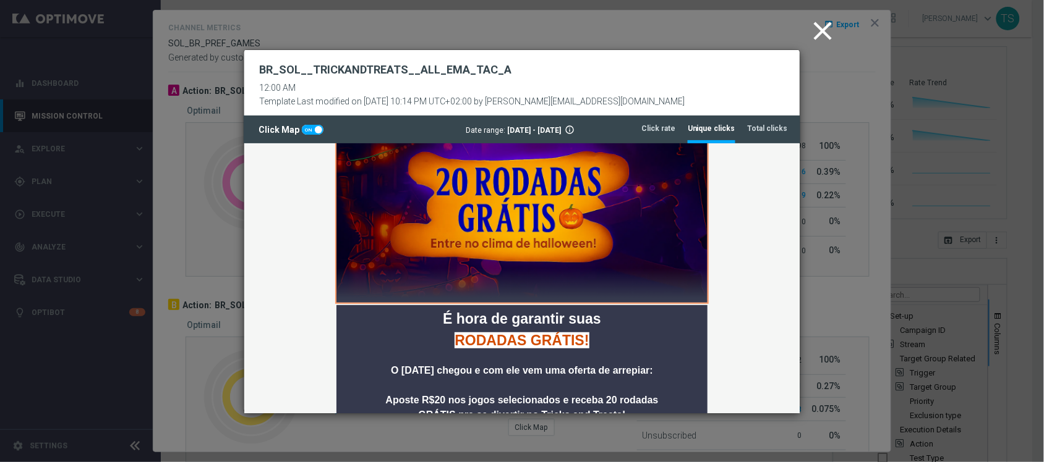
scroll to position [124, 0]
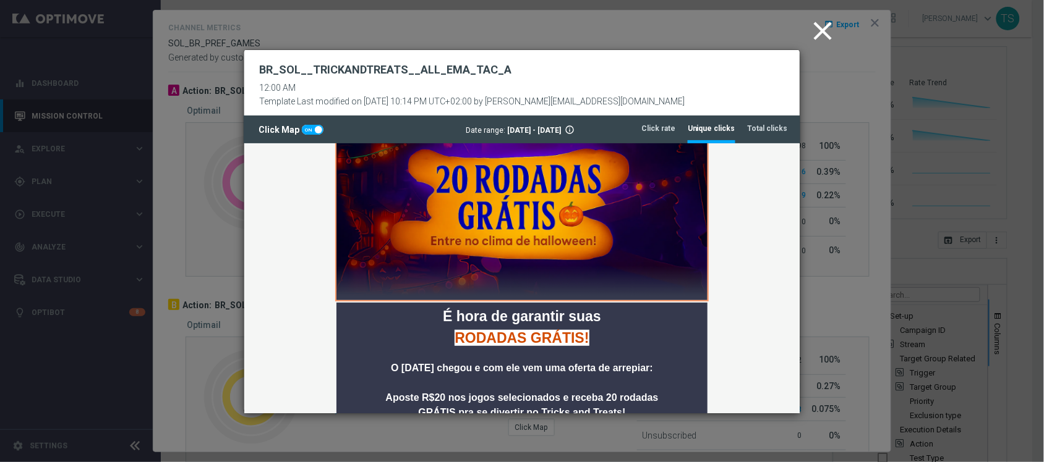
click at [823, 23] on icon "close" at bounding box center [822, 30] width 31 height 31
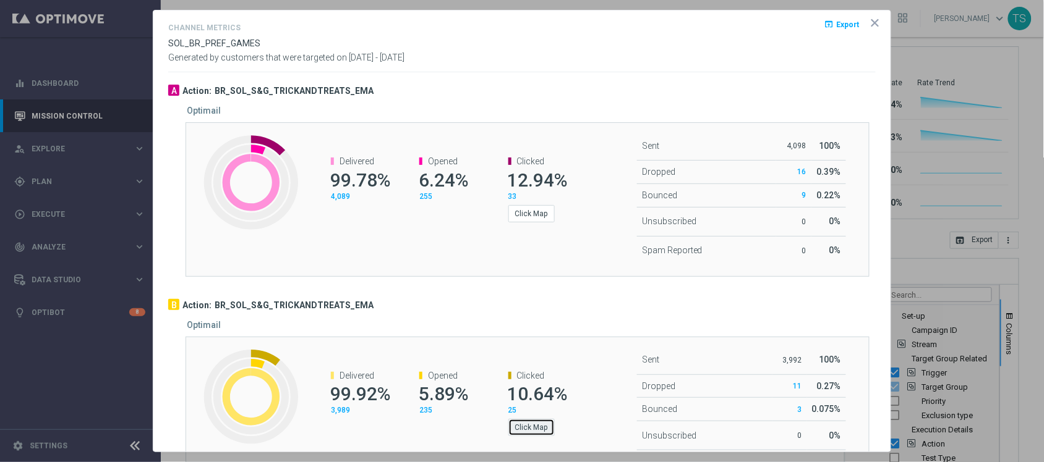
click at [521, 423] on button "Click Map" at bounding box center [531, 427] width 46 height 17
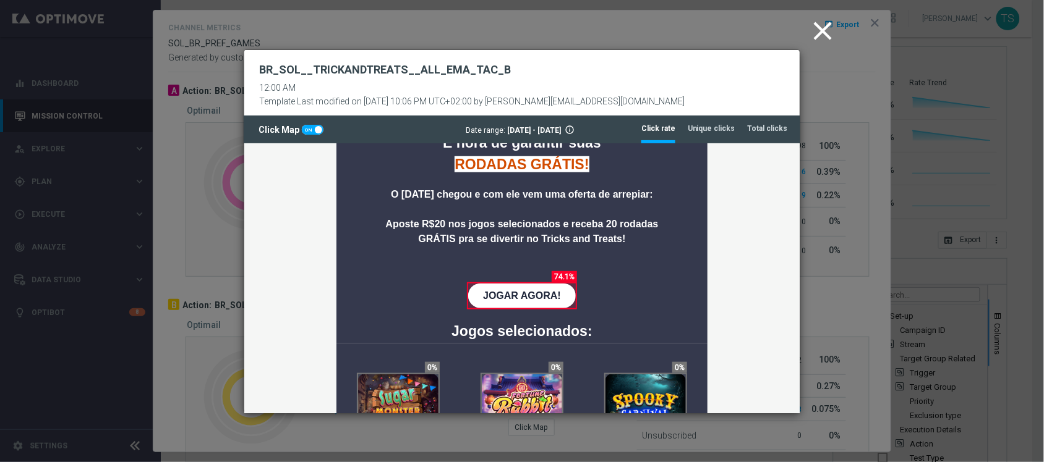
scroll to position [314, 0]
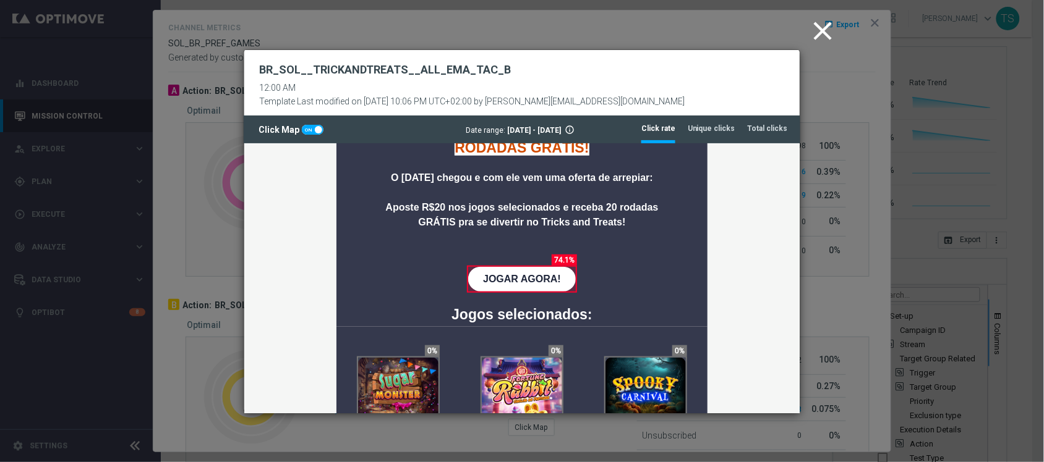
click at [830, 28] on icon "close" at bounding box center [822, 30] width 31 height 31
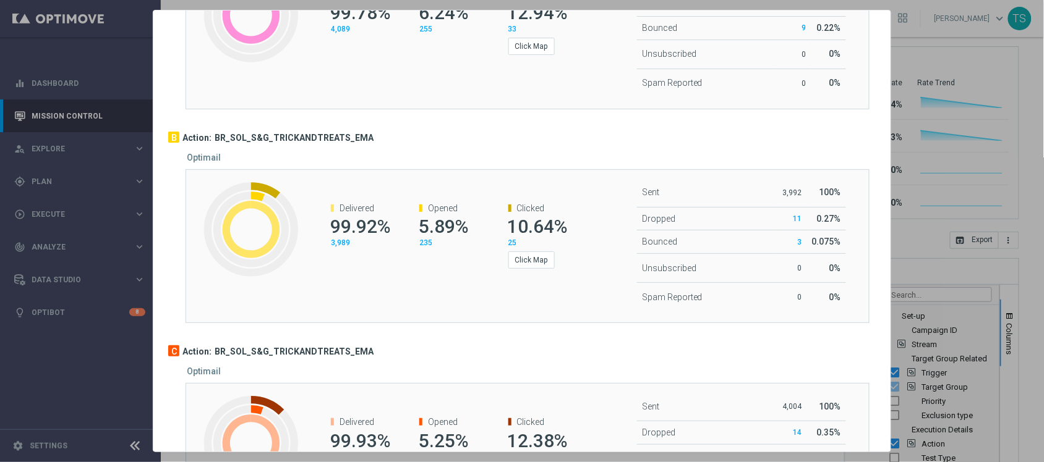
scroll to position [270, 0]
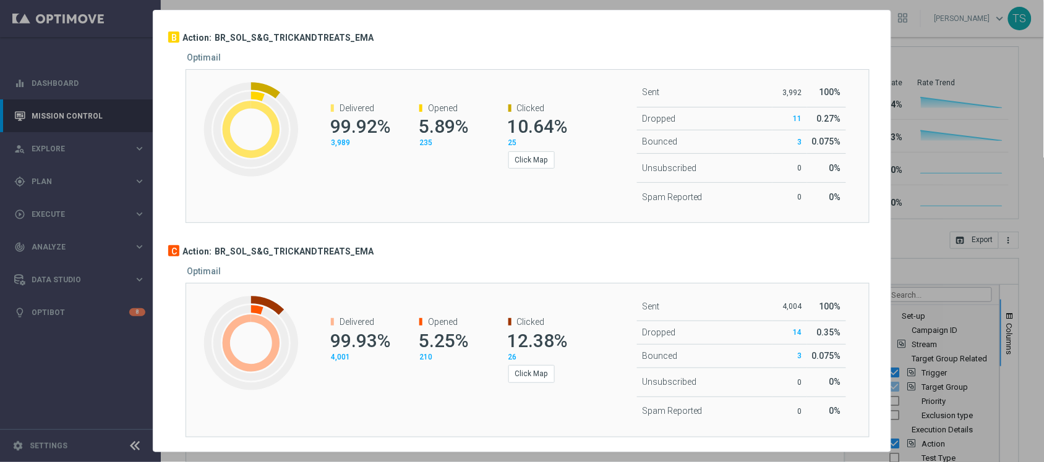
click at [524, 364] on div "Click Map" at bounding box center [536, 372] width 57 height 20
click at [521, 371] on button "Click Map" at bounding box center [531, 373] width 46 height 17
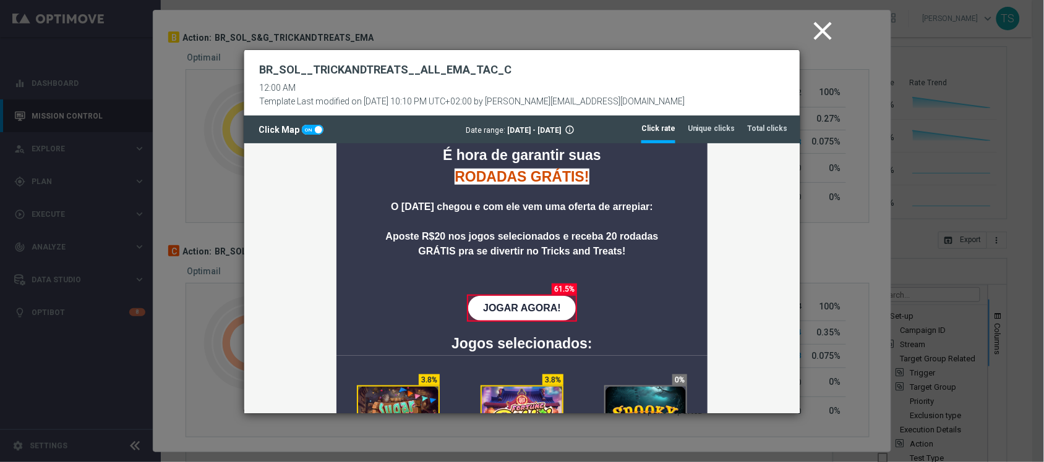
scroll to position [294, 0]
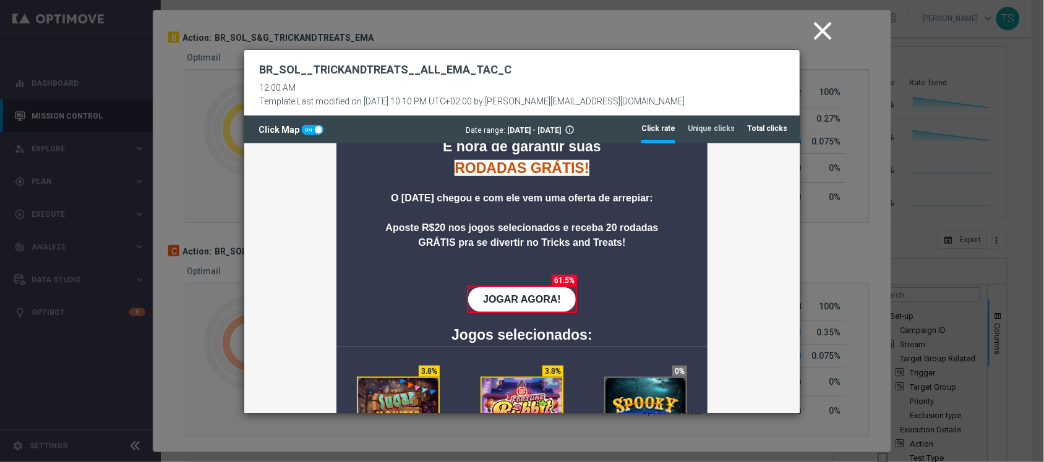
click at [768, 132] on tab-header "Total clicks" at bounding box center [767, 129] width 40 height 11
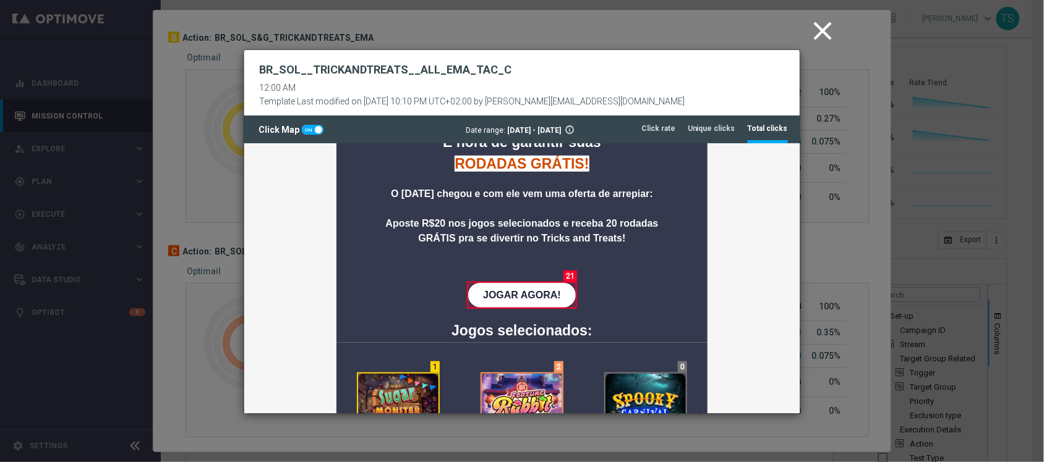
scroll to position [360, 0]
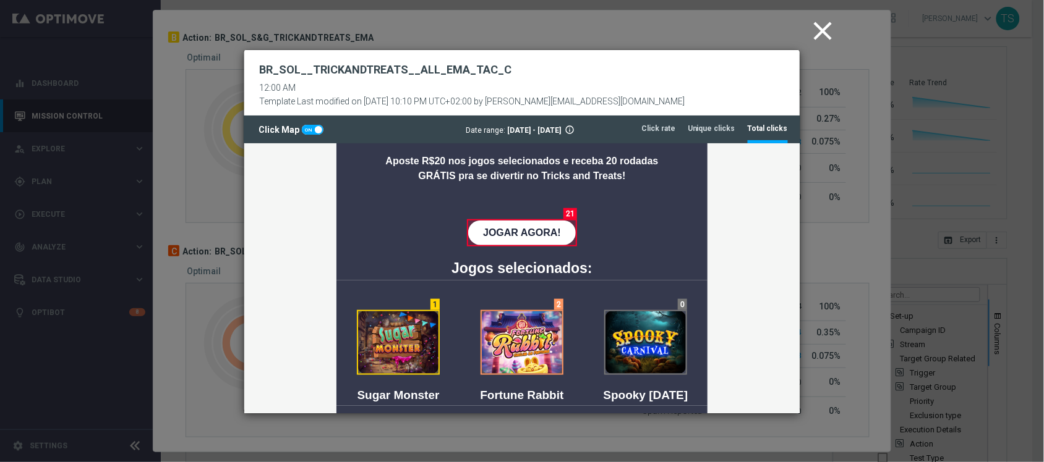
click at [819, 39] on icon "close" at bounding box center [822, 30] width 31 height 31
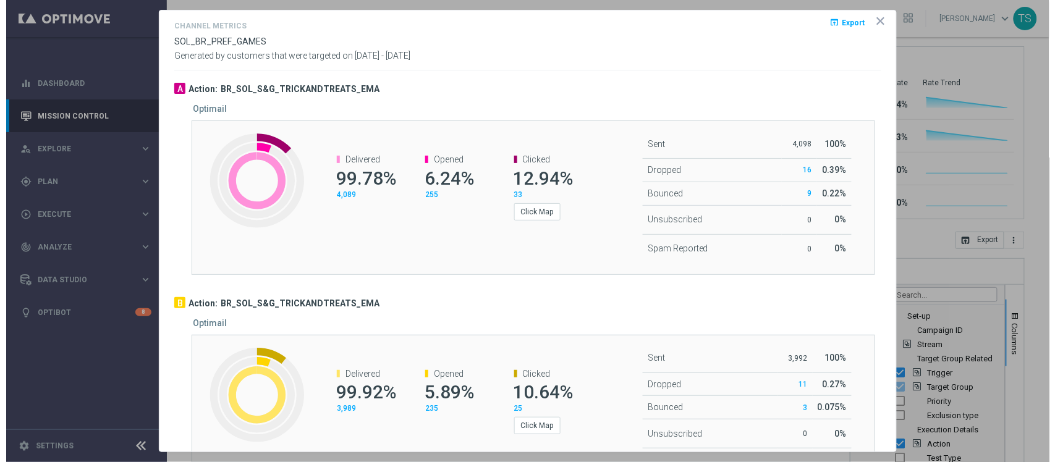
scroll to position [0, 0]
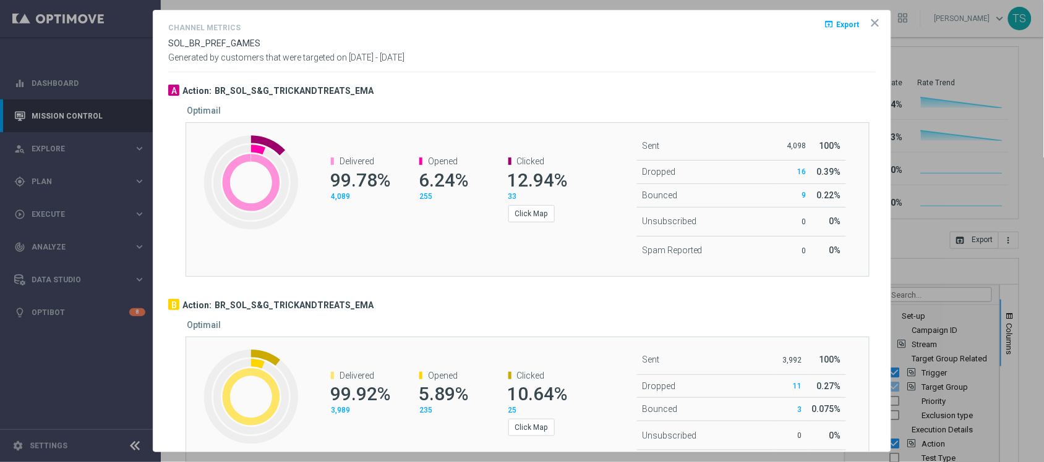
click at [872, 22] on icon "icon" at bounding box center [875, 23] width 6 height 6
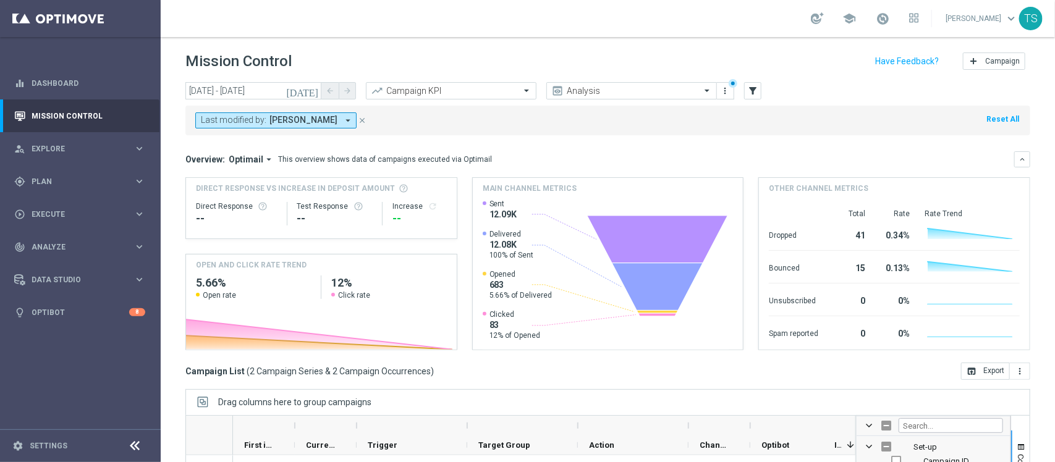
click at [313, 93] on icon "[DATE]" at bounding box center [302, 90] width 33 height 11
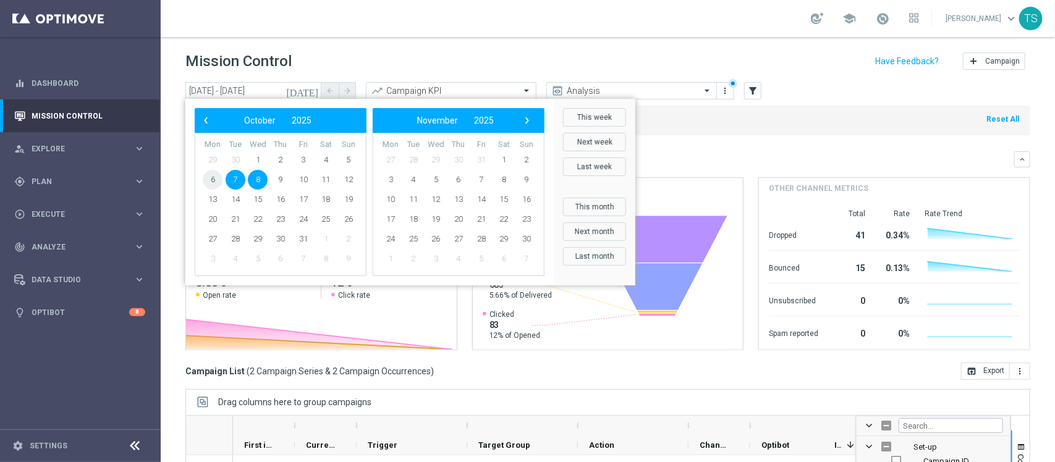
click at [214, 182] on span "6" at bounding box center [213, 180] width 20 height 20
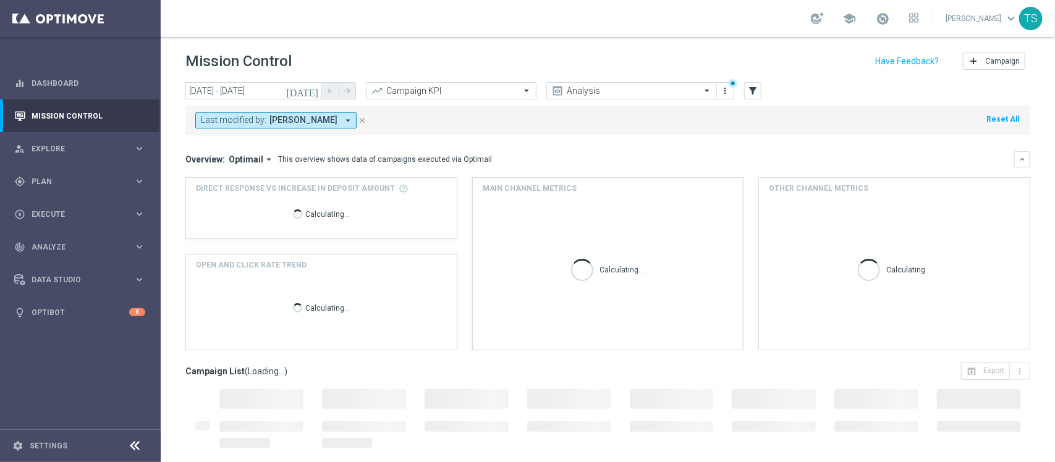
click at [310, 88] on icon "[DATE]" at bounding box center [302, 90] width 33 height 11
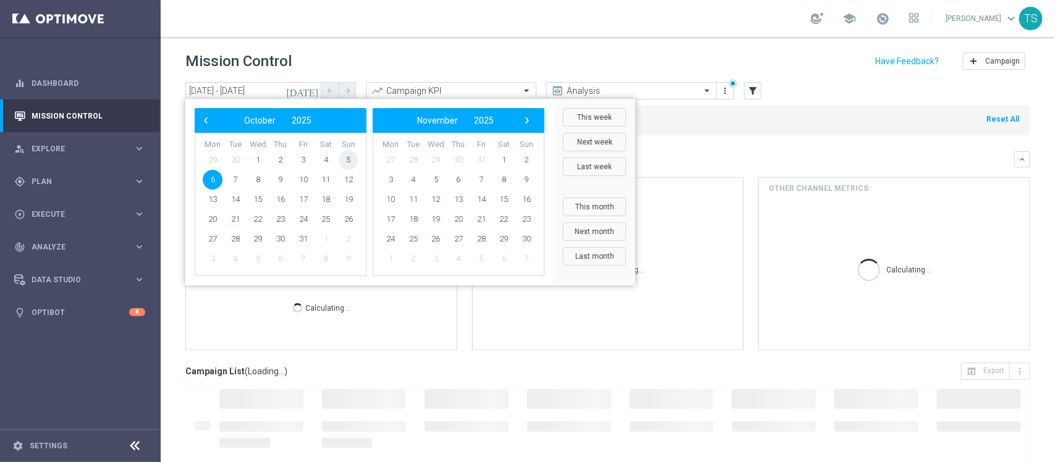
click at [342, 158] on span "5" at bounding box center [349, 160] width 20 height 20
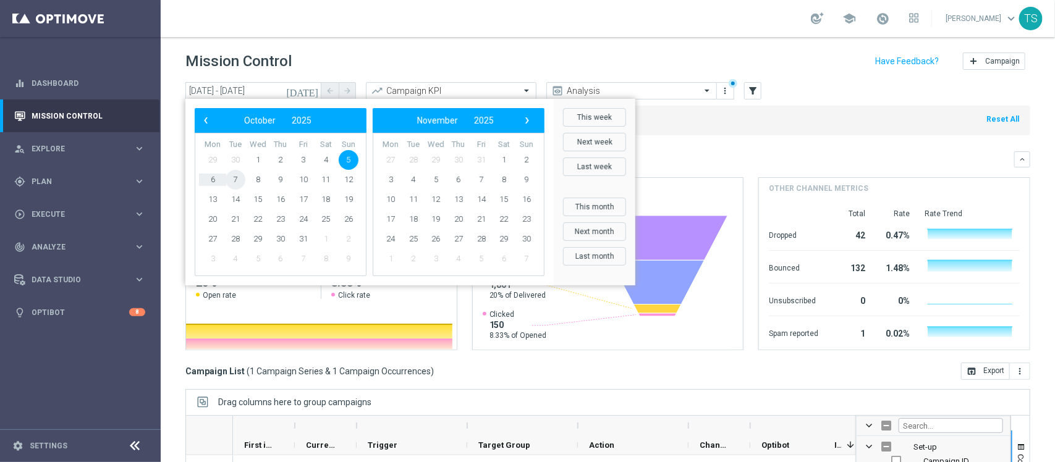
click at [230, 178] on span "7" at bounding box center [236, 180] width 20 height 20
type input "[DATE] - [DATE]"
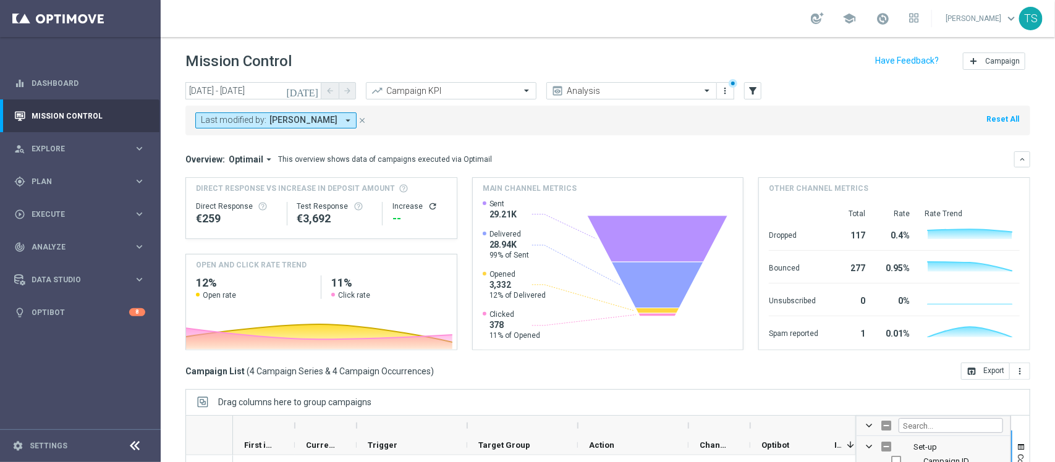
scroll to position [156, 0]
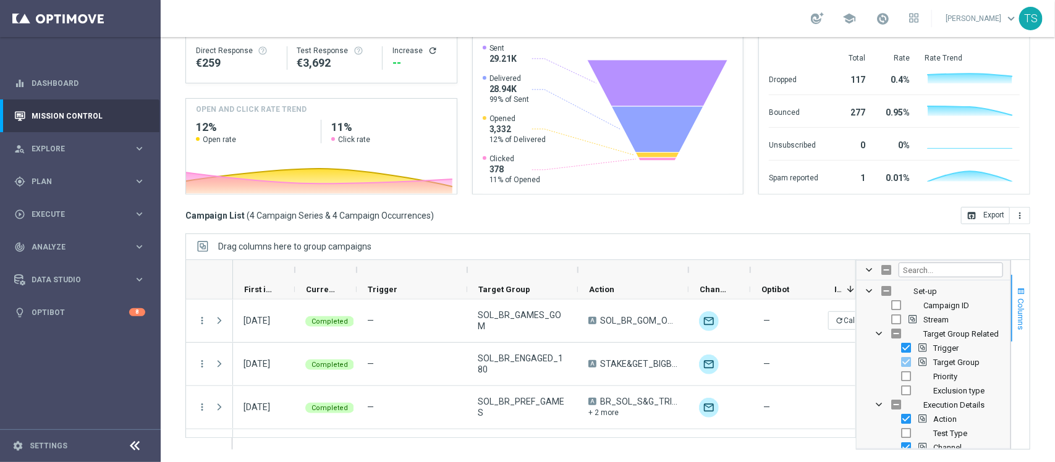
click at [1015, 289] on button "Columns" at bounding box center [1020, 308] width 19 height 67
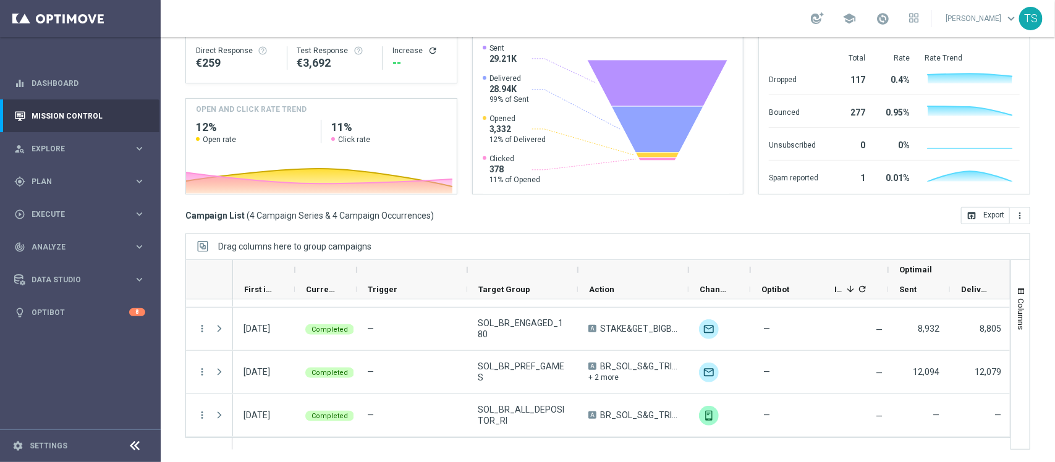
scroll to position [0, 0]
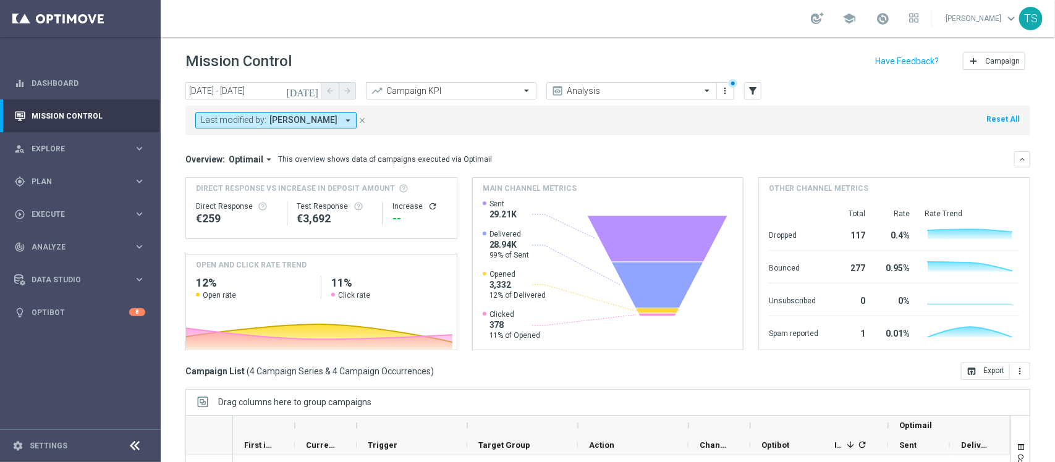
click at [313, 90] on icon "[DATE]" at bounding box center [302, 90] width 33 height 11
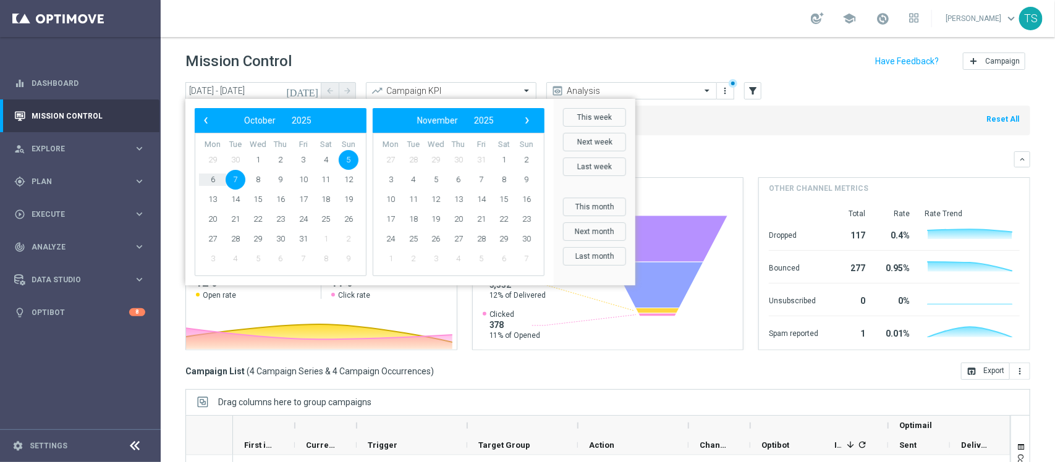
click at [237, 182] on span "7" at bounding box center [236, 180] width 20 height 20
click at [252, 182] on span "8" at bounding box center [258, 180] width 20 height 20
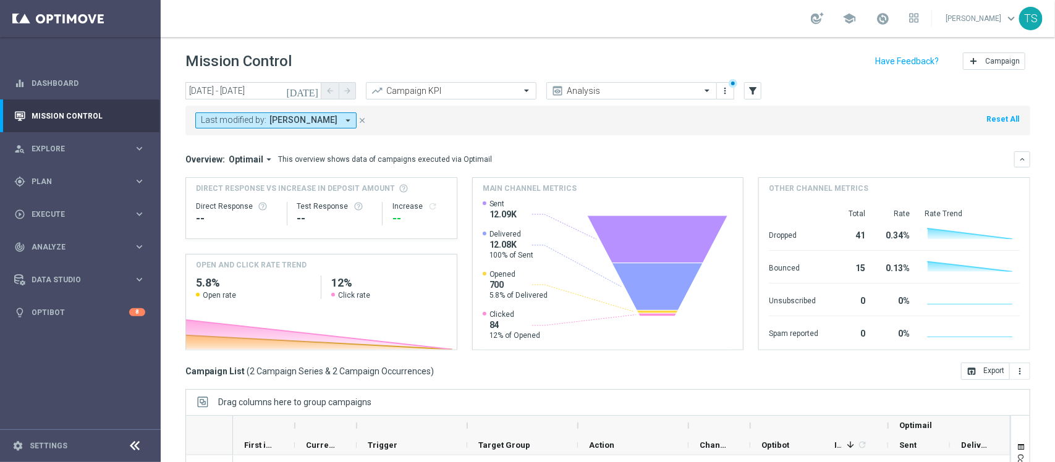
click at [313, 91] on icon "[DATE]" at bounding box center [302, 90] width 33 height 11
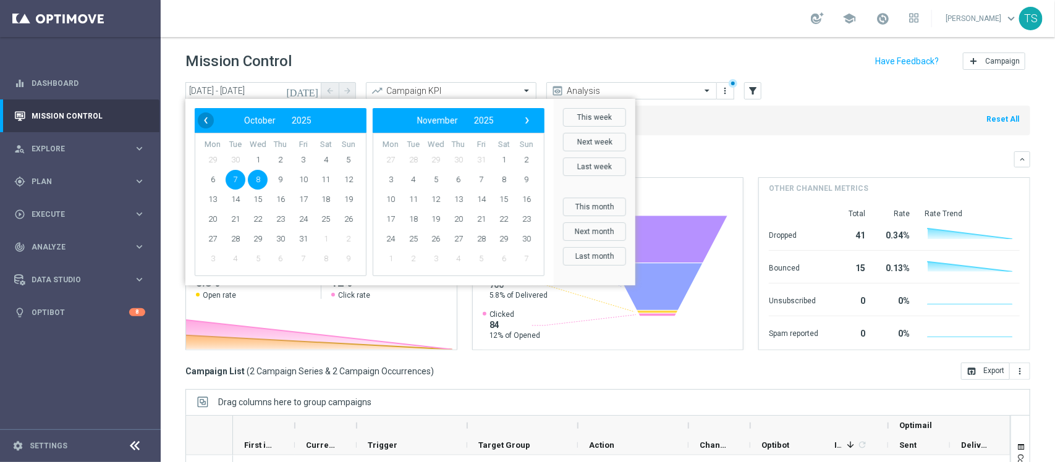
click at [208, 119] on span "‹" at bounding box center [206, 121] width 16 height 16
click at [238, 239] on span "30" at bounding box center [236, 239] width 20 height 20
click at [433, 158] on span "1" at bounding box center [436, 160] width 20 height 20
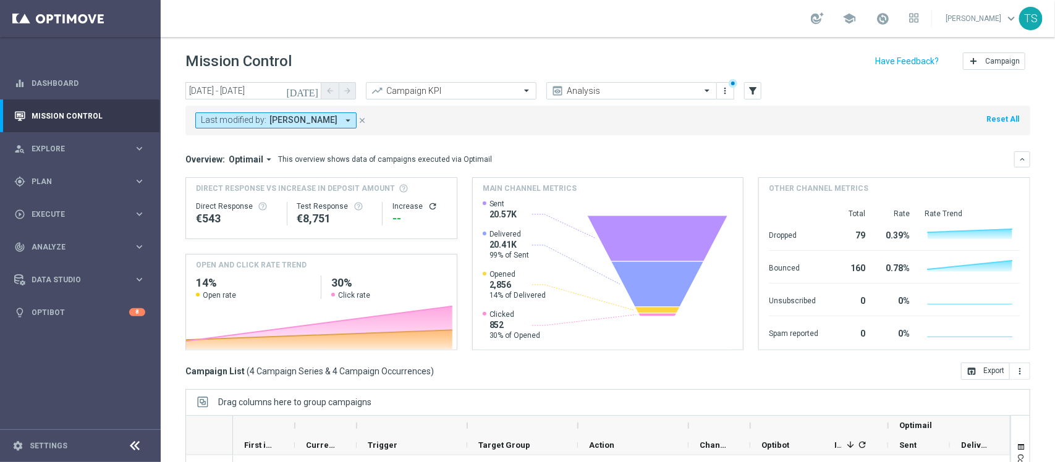
click at [313, 91] on icon "[DATE]" at bounding box center [302, 90] width 33 height 11
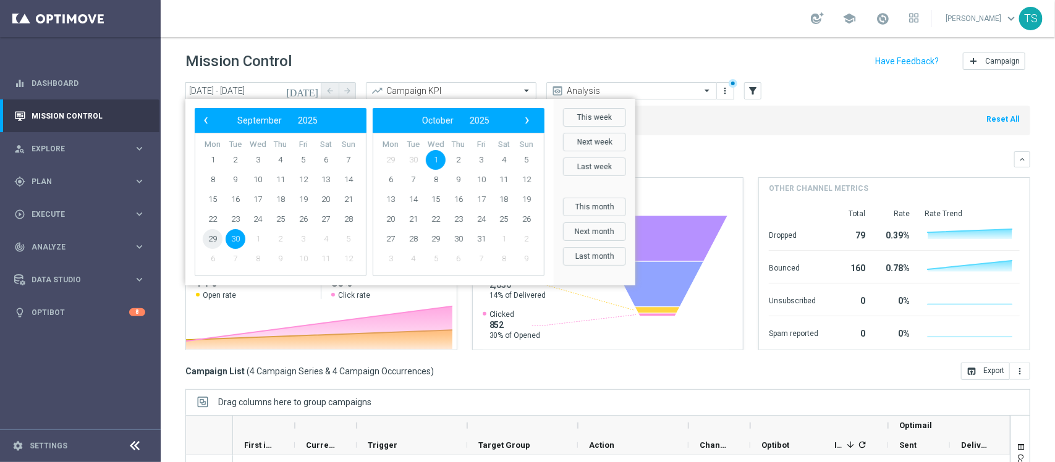
click at [212, 239] on span "29" at bounding box center [213, 239] width 20 height 20
click at [232, 238] on span "30" at bounding box center [236, 239] width 20 height 20
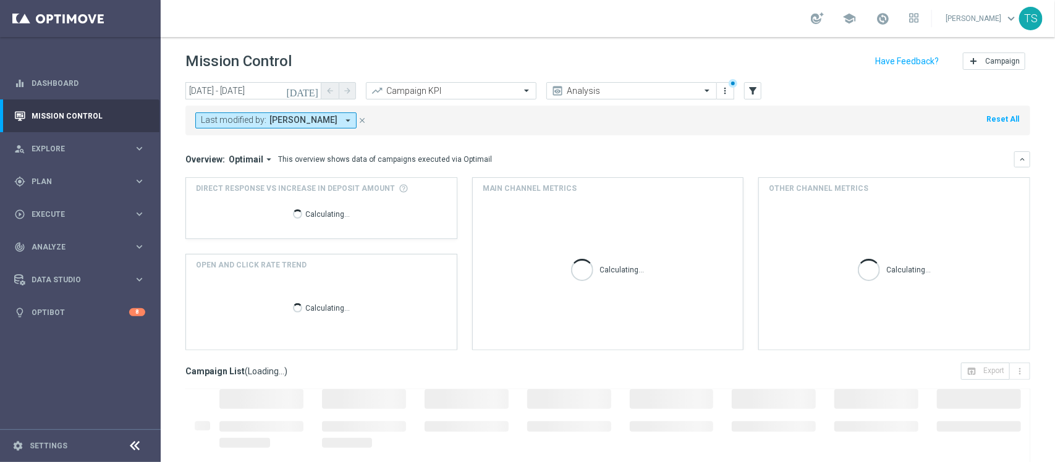
click at [307, 93] on button "[DATE]" at bounding box center [302, 91] width 37 height 19
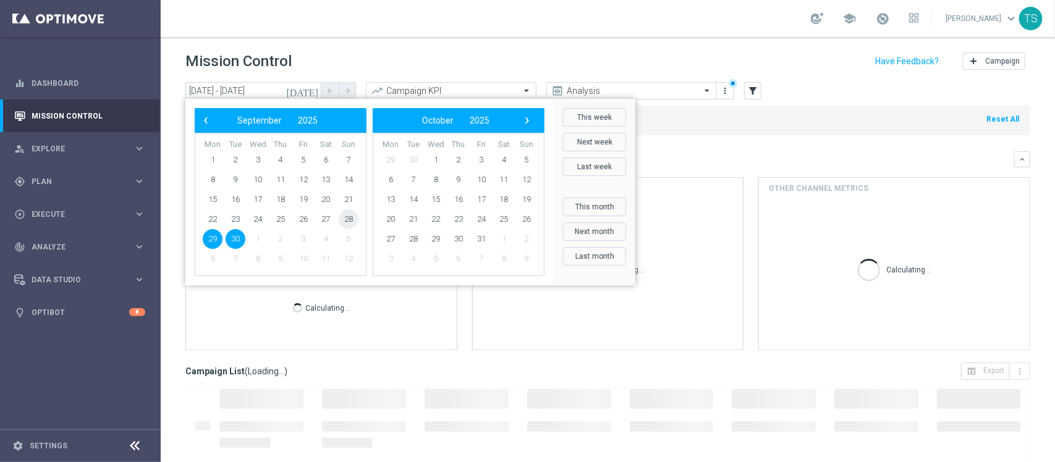
click at [342, 217] on span "28" at bounding box center [349, 220] width 20 height 20
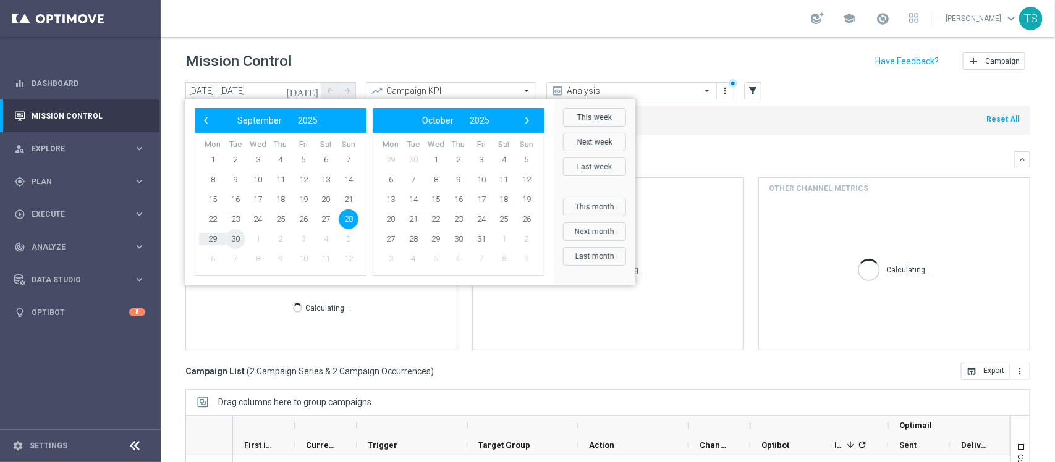
click at [237, 235] on span "30" at bounding box center [236, 239] width 20 height 20
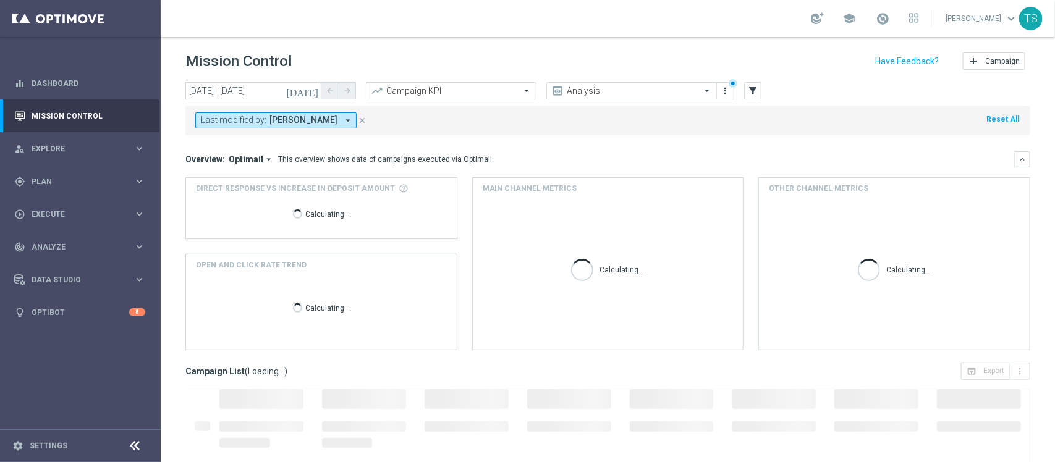
click at [313, 87] on icon "[DATE]" at bounding box center [302, 90] width 33 height 11
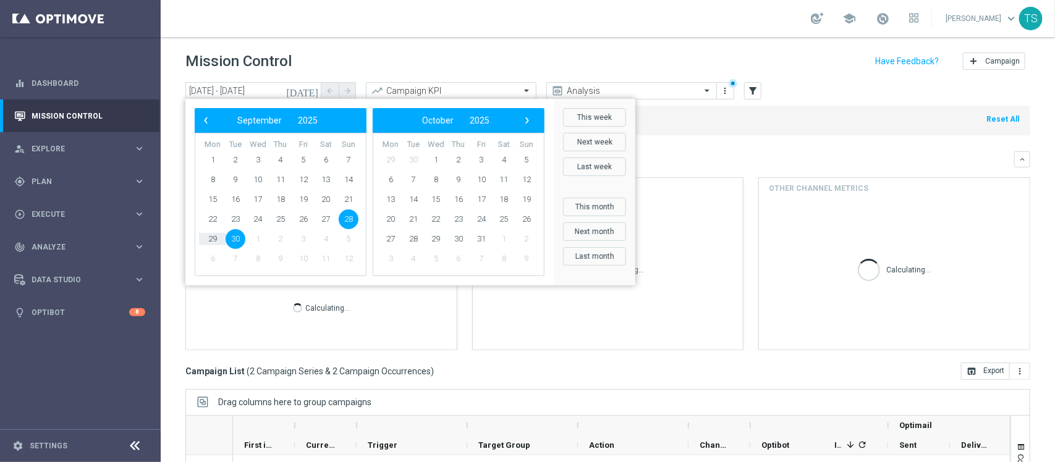
click at [438, 54] on div "Mission Control add Campaign" at bounding box center [607, 61] width 845 height 24
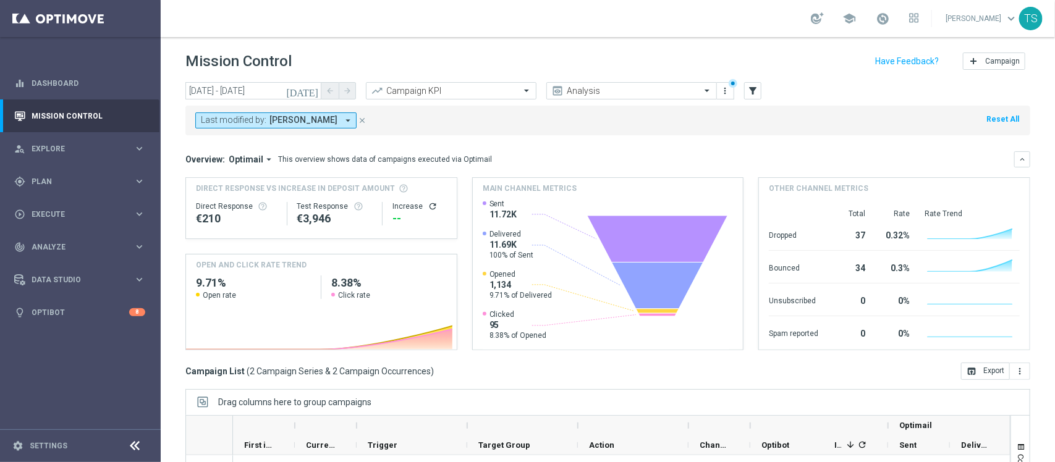
click at [313, 91] on icon "[DATE]" at bounding box center [302, 90] width 33 height 11
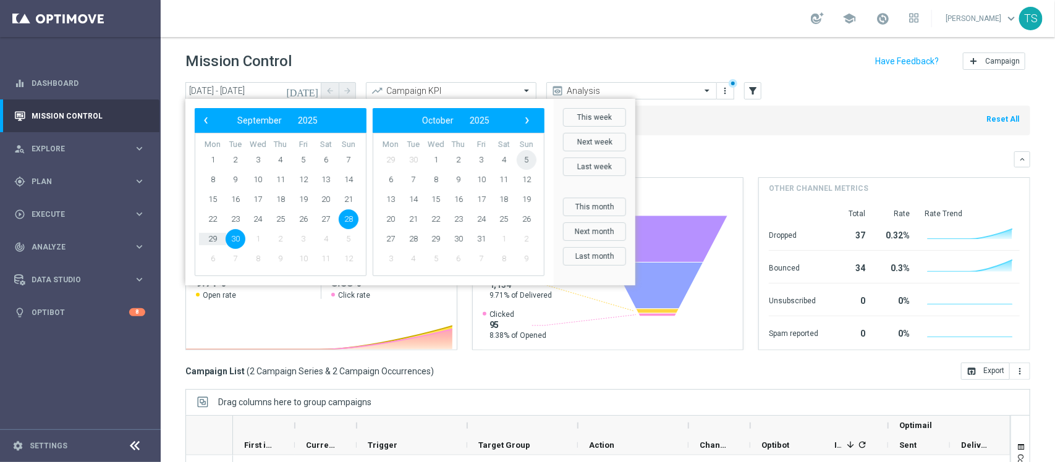
click at [526, 156] on span "5" at bounding box center [527, 160] width 20 height 20
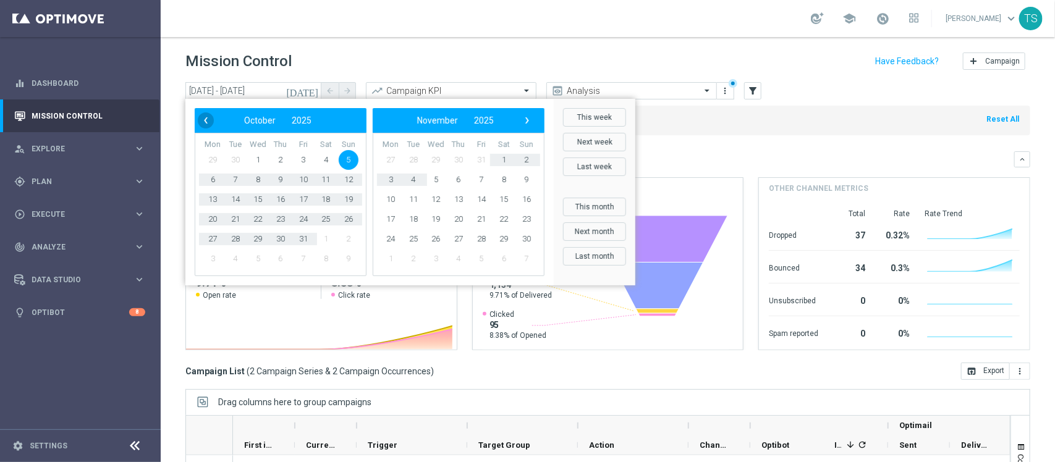
click at [209, 119] on span "‹" at bounding box center [206, 121] width 16 height 16
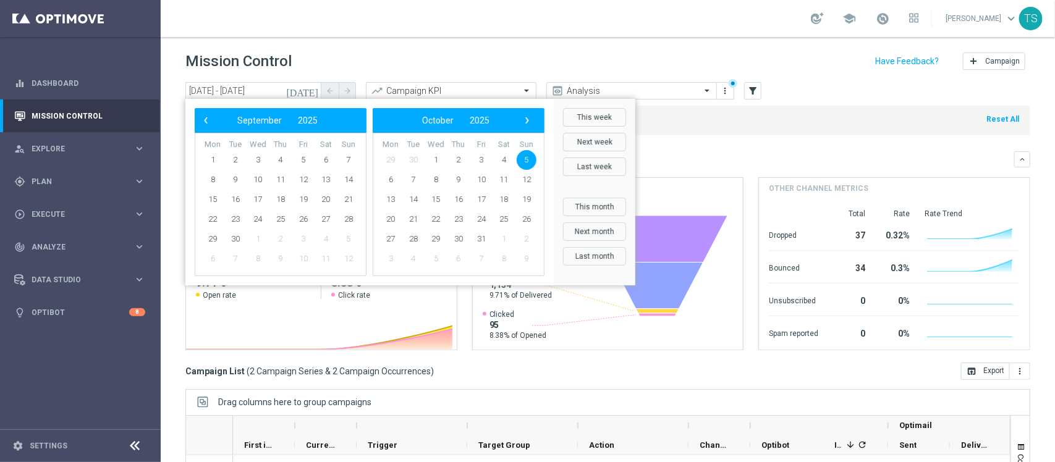
click at [522, 161] on span "5" at bounding box center [527, 160] width 20 height 20
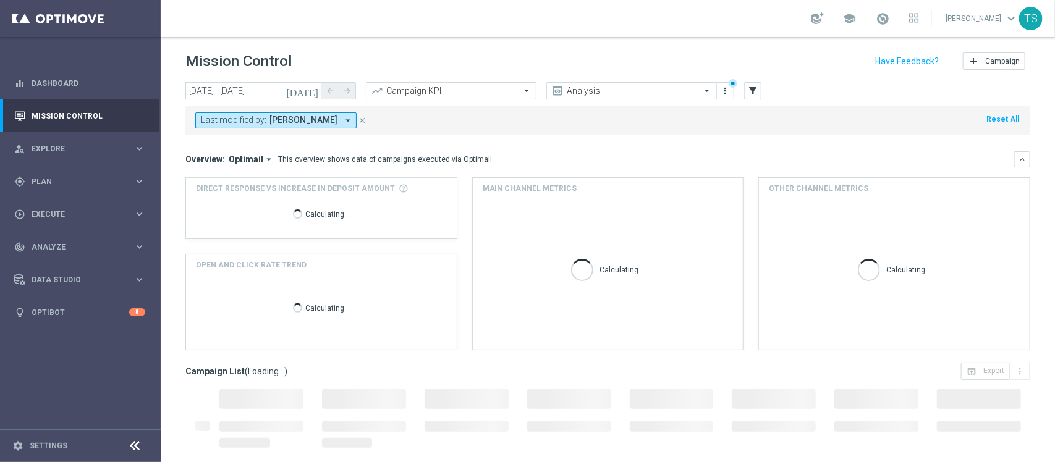
click at [317, 93] on icon "[DATE]" at bounding box center [302, 90] width 33 height 11
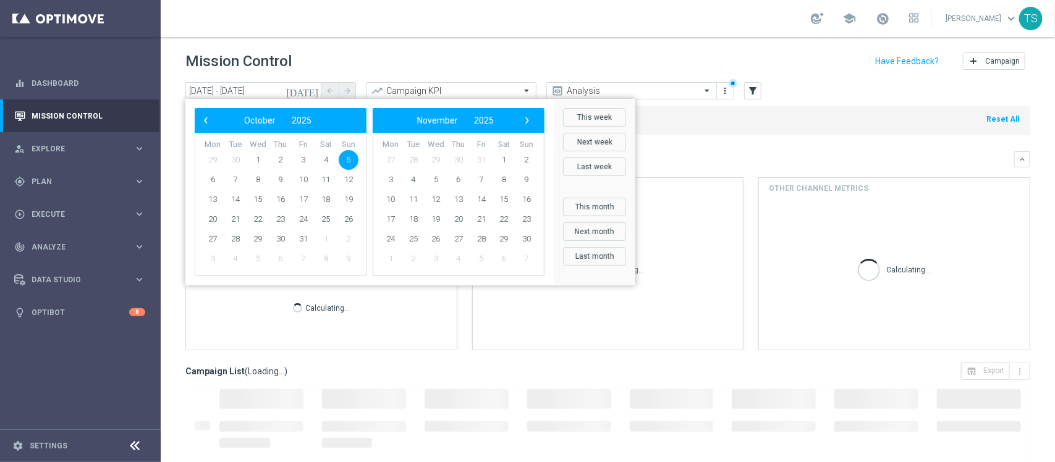
click at [344, 160] on span "5" at bounding box center [349, 160] width 20 height 20
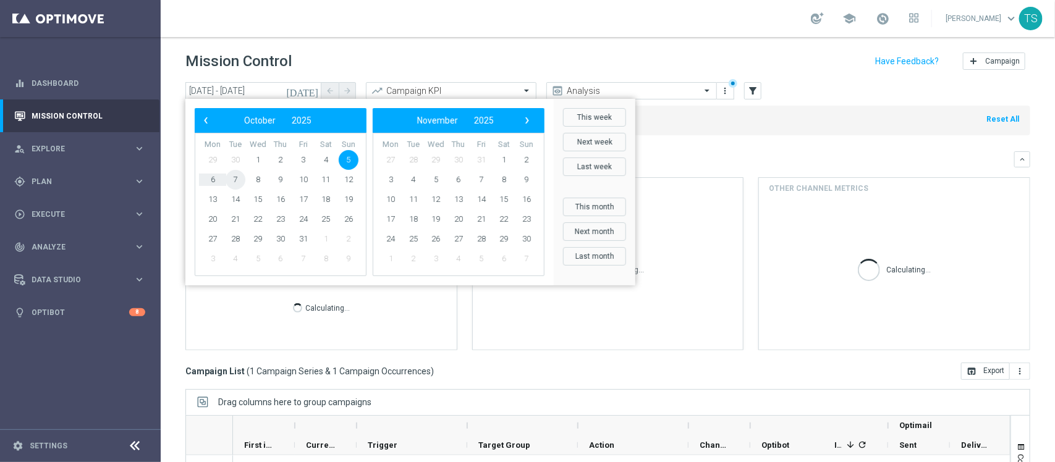
click at [233, 180] on span "7" at bounding box center [236, 180] width 20 height 20
type input "[DATE] - [DATE]"
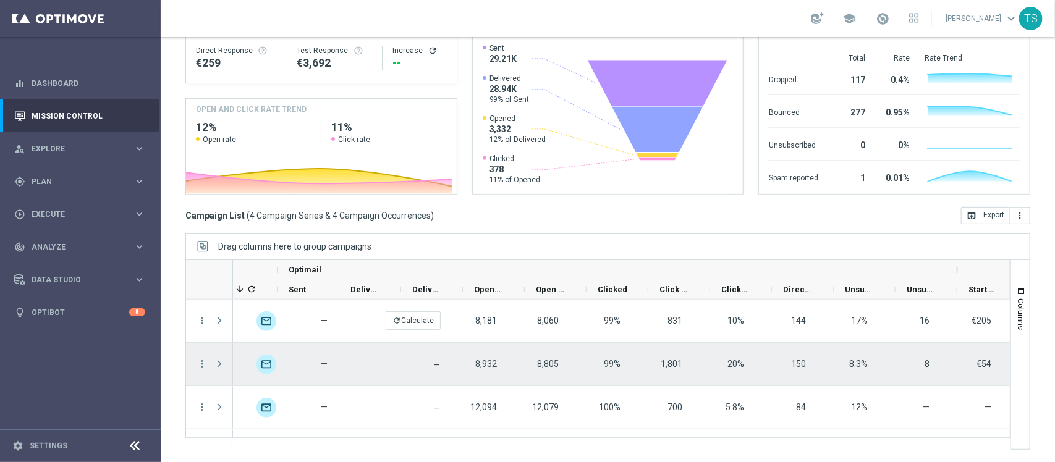
scroll to position [0, 610]
